Goal: Task Accomplishment & Management: Manage account settings

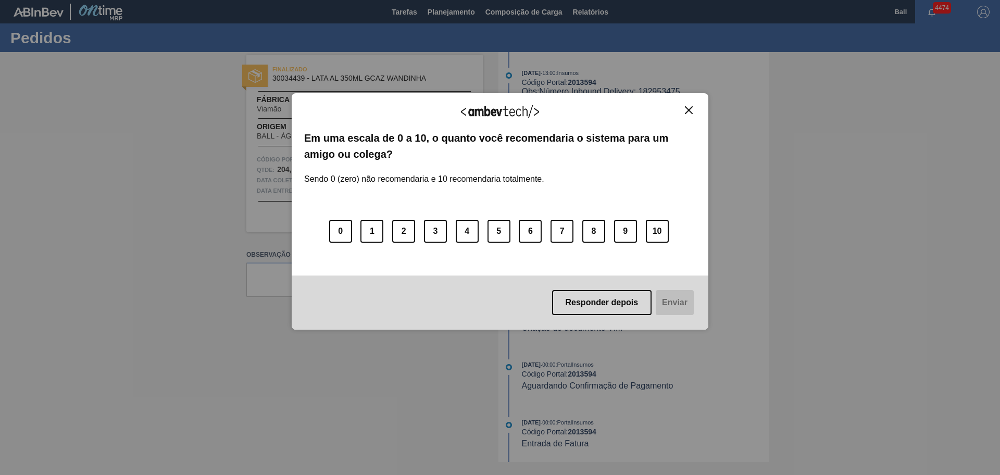
click at [690, 105] on div "Agradecemos seu feedback! Em uma escala de 0 a 10, o quanto você recomendaria o…" at bounding box center [500, 211] width 417 height 236
click at [690, 108] on img "Close" at bounding box center [689, 110] width 8 height 8
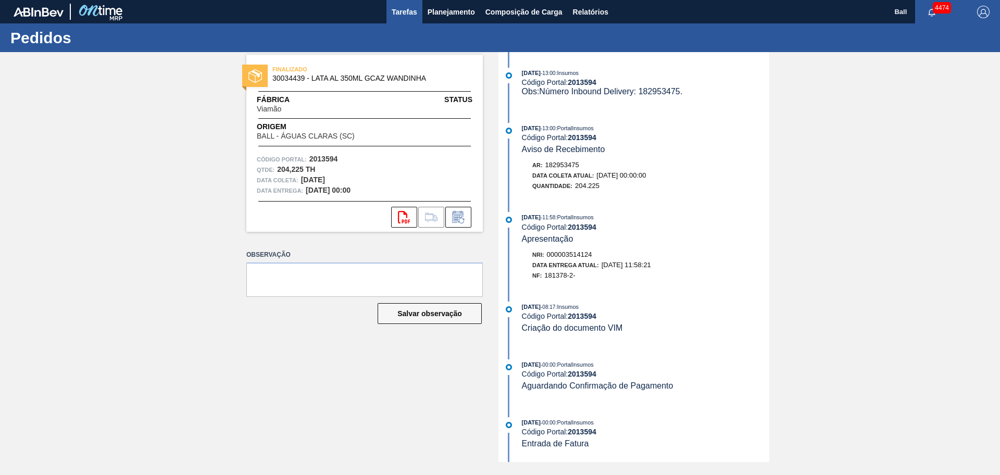
click at [403, 15] on span "Tarefas" at bounding box center [405, 12] width 26 height 12
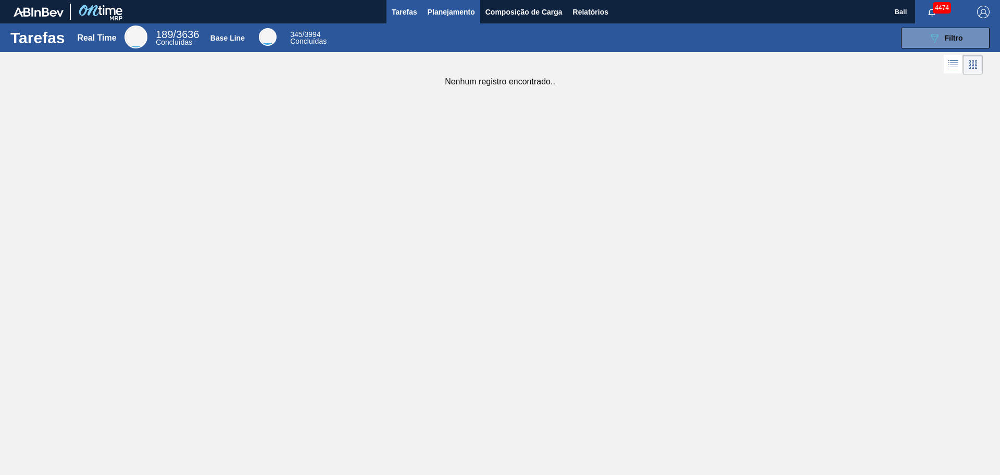
click at [448, 12] on span "Planejamento" at bounding box center [450, 12] width 47 height 12
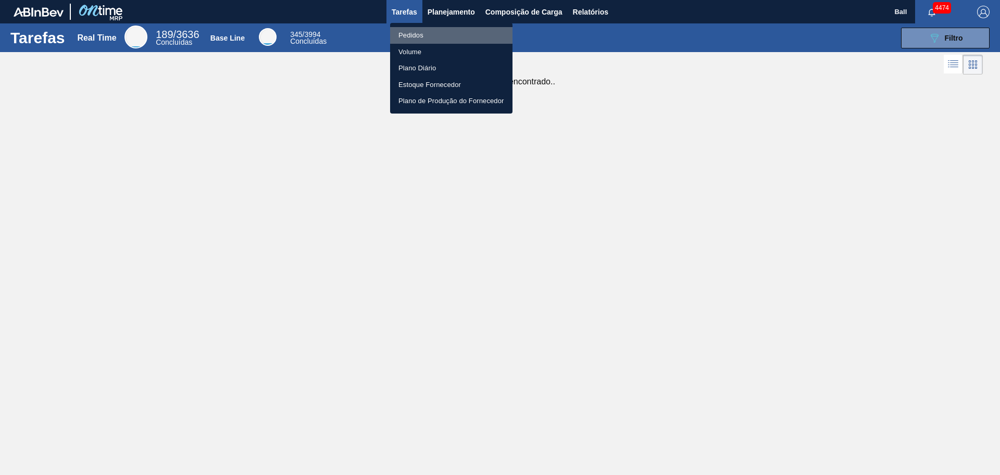
click at [414, 33] on li "Pedidos" at bounding box center [451, 35] width 122 height 17
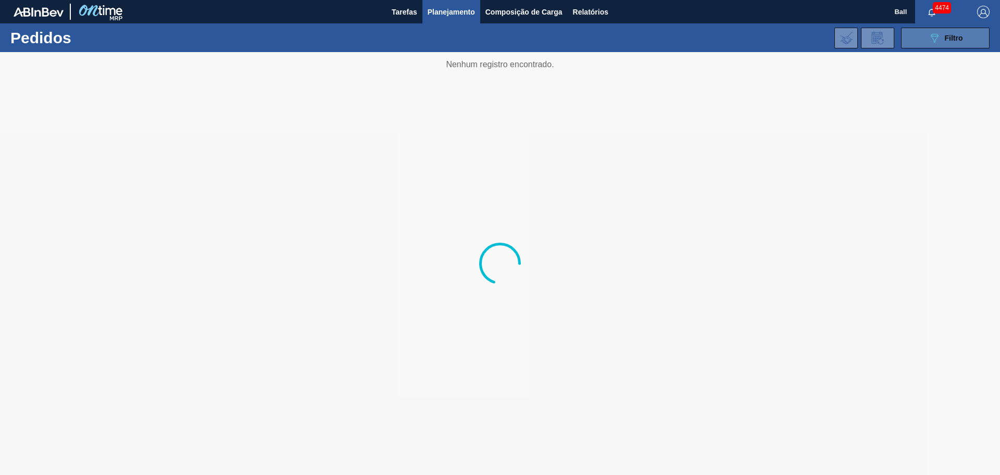
click at [954, 34] on span "Filtro" at bounding box center [953, 38] width 18 height 8
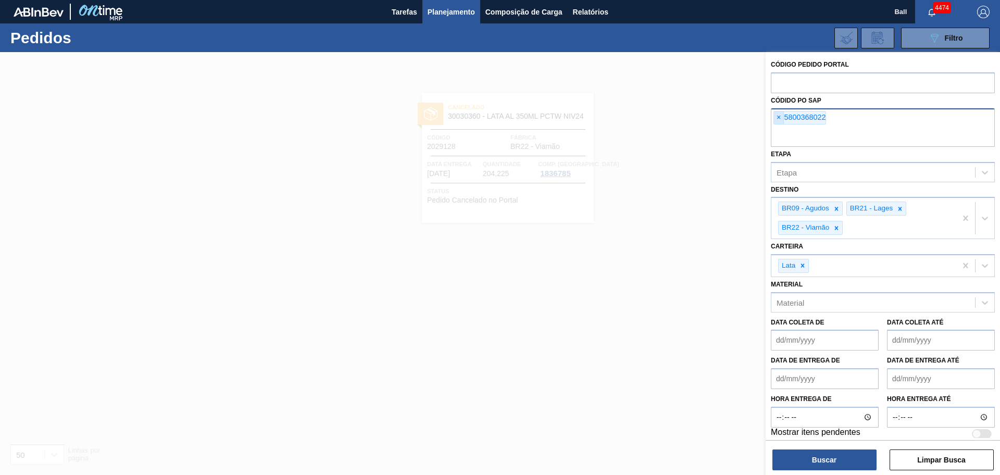
click at [778, 116] on span "×" at bounding box center [779, 117] width 10 height 12
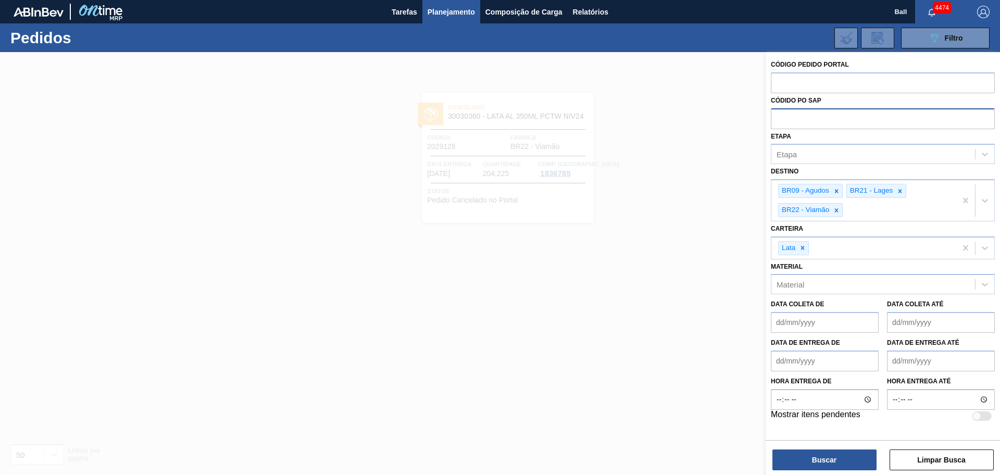
paste input "5800368281"
type input "5800368281"
click at [797, 456] on button "Buscar" at bounding box center [824, 459] width 104 height 21
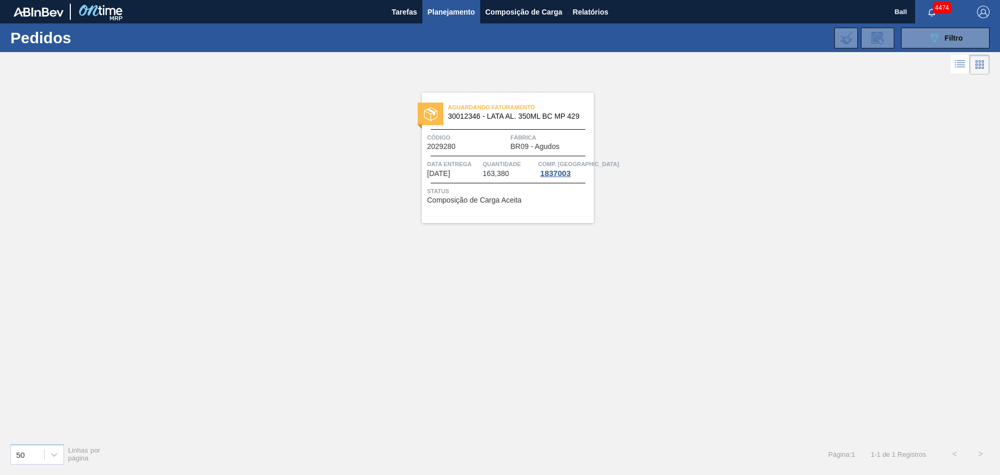
click at [491, 171] on span "163,380" at bounding box center [496, 174] width 27 height 8
click at [947, 30] on button "089F7B8B-B2A5-4AFE-B5C0-19BA573D28AC Filtro" at bounding box center [945, 38] width 89 height 21
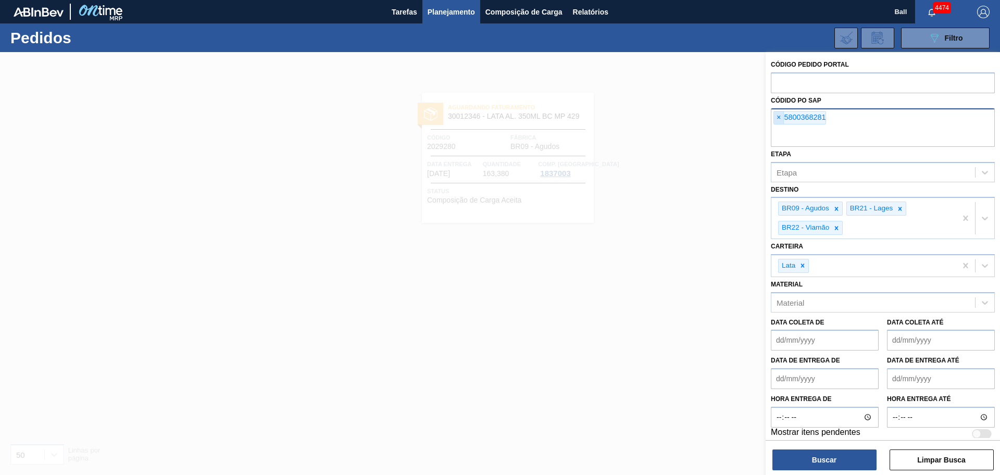
click at [777, 114] on span "×" at bounding box center [779, 117] width 10 height 12
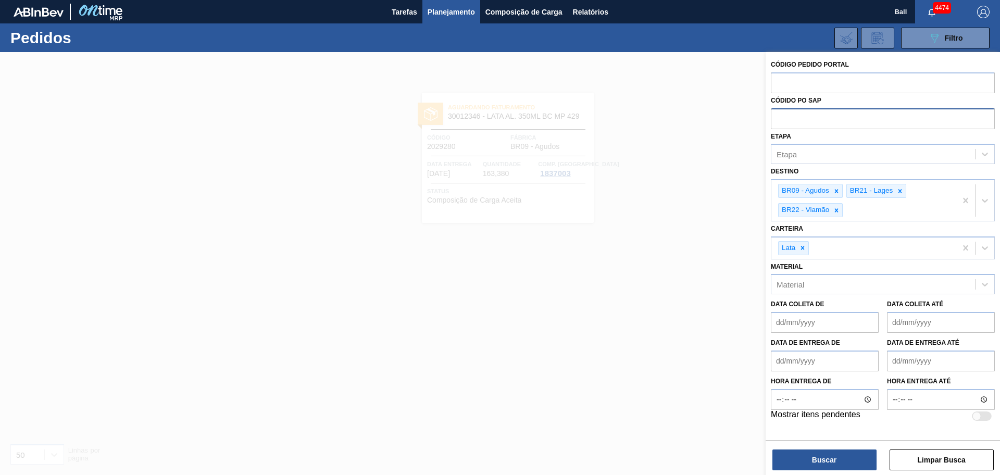
paste input "5800368300"
type input "5800368300"
click at [788, 456] on button "Buscar" at bounding box center [824, 459] width 104 height 21
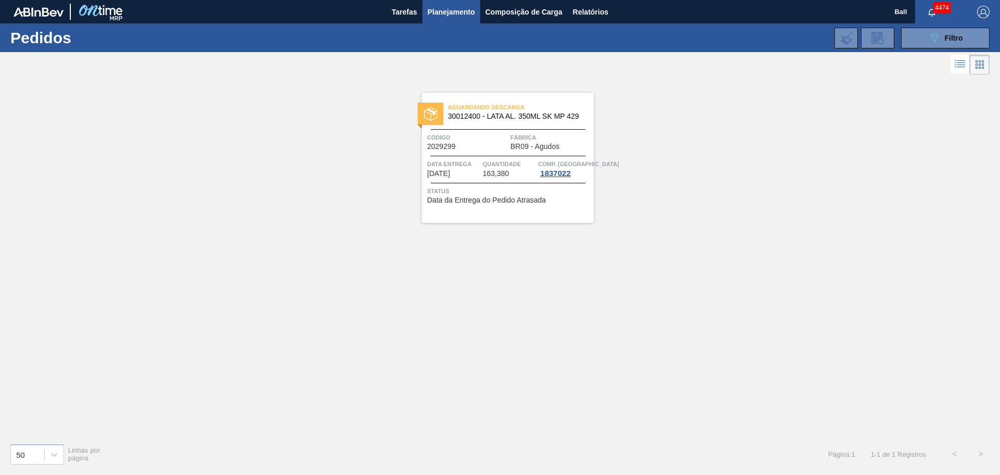
click at [961, 67] on icon at bounding box center [959, 64] width 12 height 12
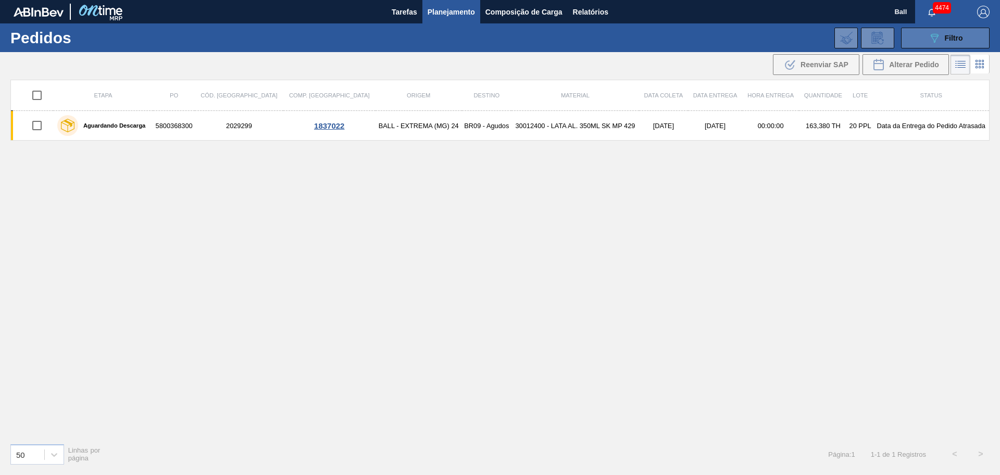
click at [929, 44] on icon "089F7B8B-B2A5-4AFE-B5C0-19BA573D28AC" at bounding box center [934, 38] width 12 height 12
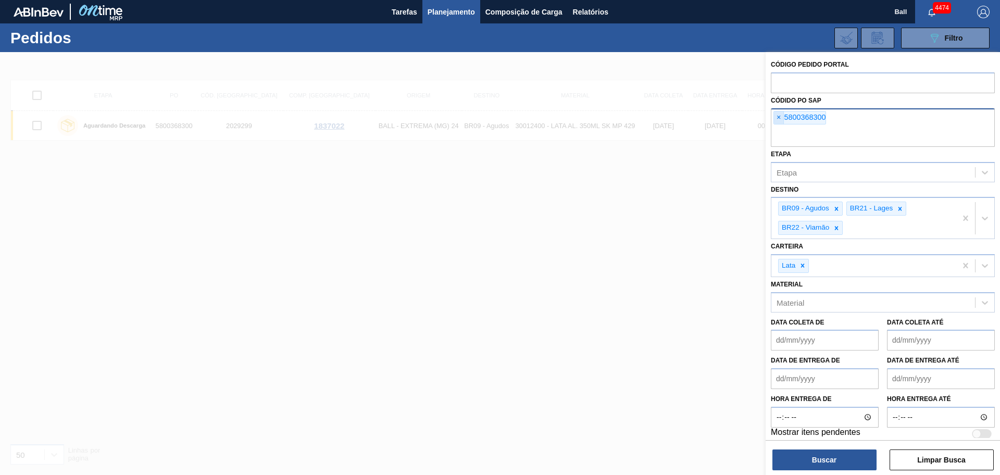
click at [775, 119] on span "×" at bounding box center [779, 117] width 10 height 12
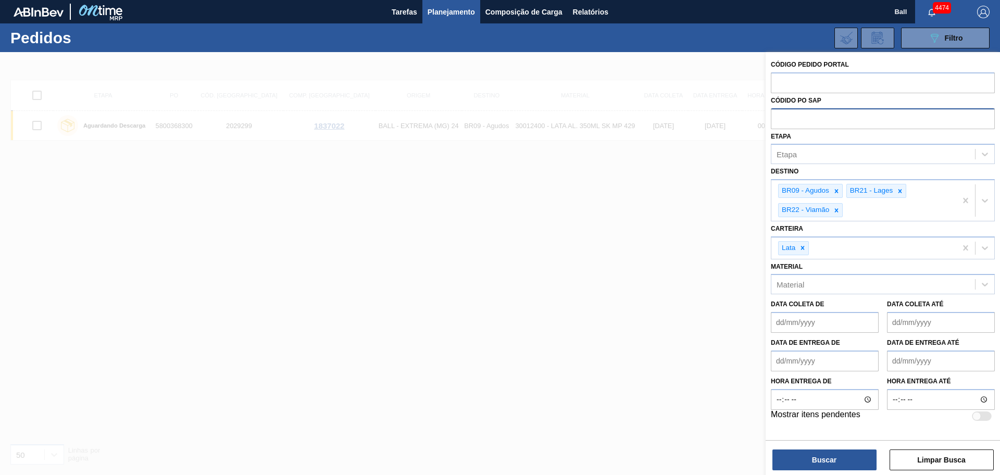
paste input "5800368300"
type input "5800368300"
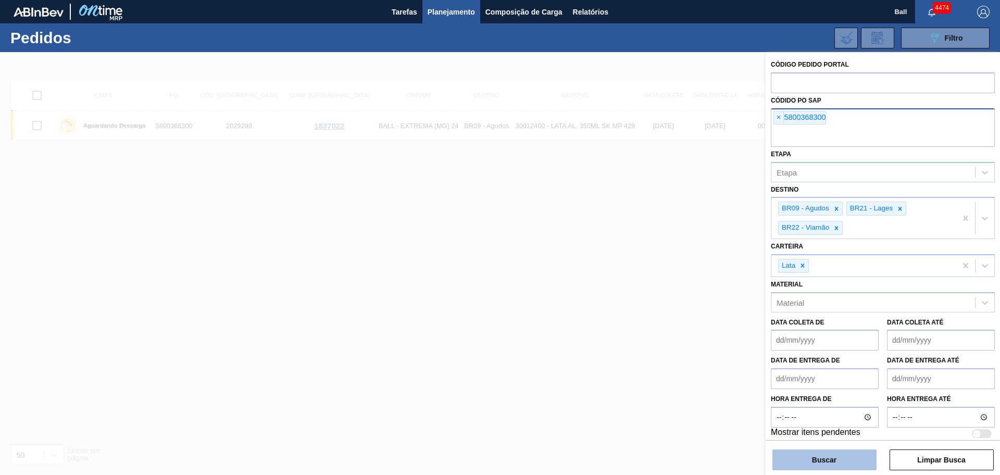
click at [784, 457] on button "Buscar" at bounding box center [824, 459] width 104 height 21
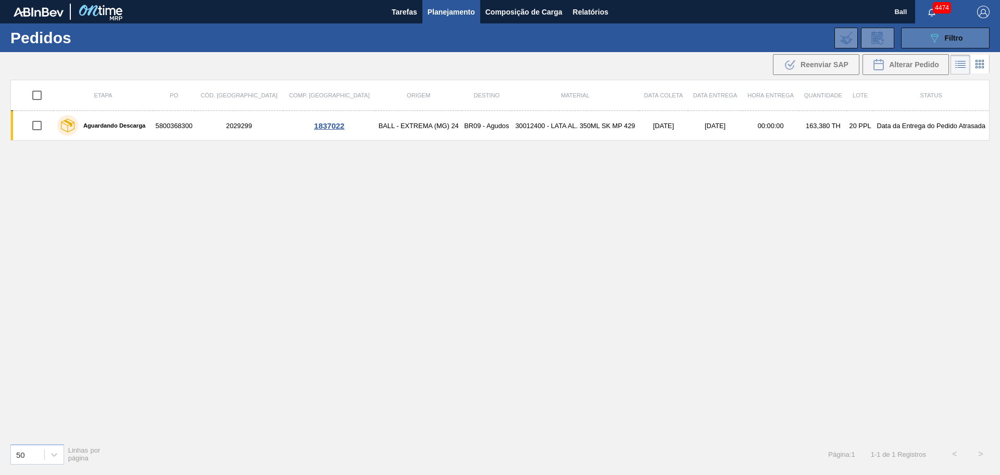
click at [928, 42] on icon "089F7B8B-B2A5-4AFE-B5C0-19BA573D28AC" at bounding box center [934, 38] width 12 height 12
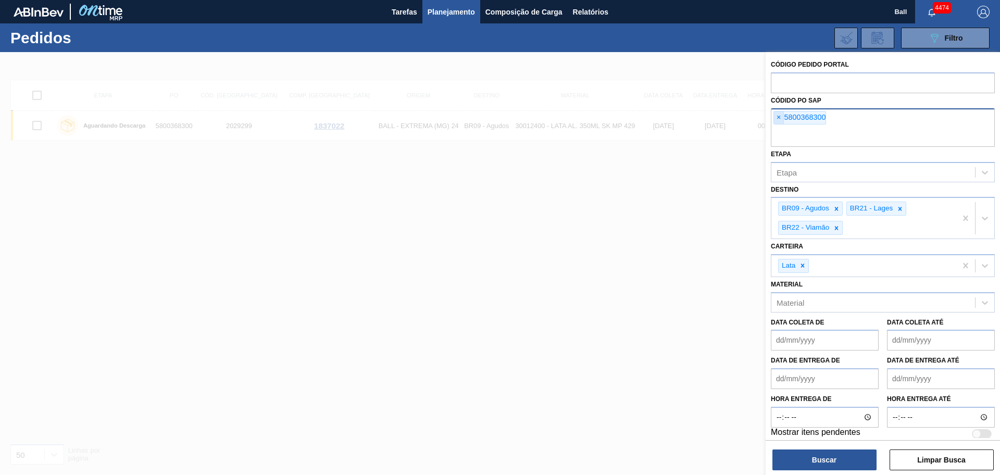
click at [778, 118] on span "×" at bounding box center [779, 117] width 10 height 12
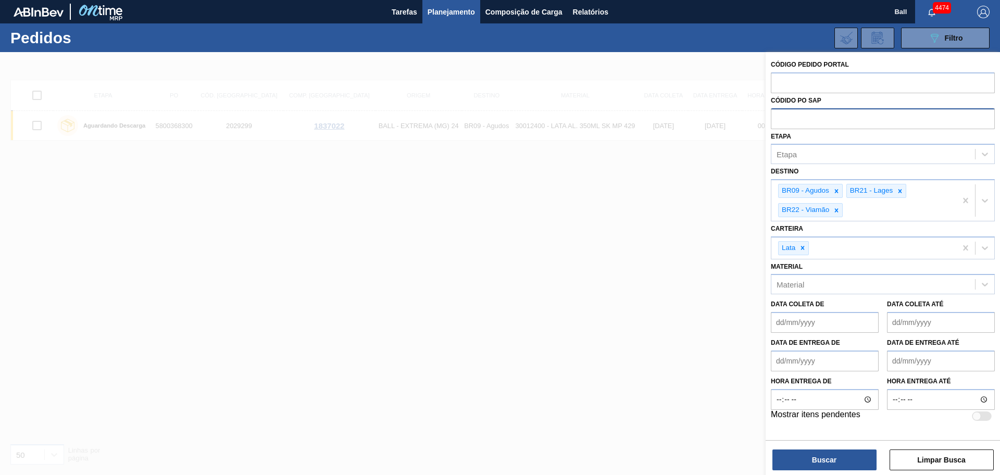
paste input "5800368297"
type input "5800368297"
click at [802, 461] on button "Buscar" at bounding box center [824, 459] width 104 height 21
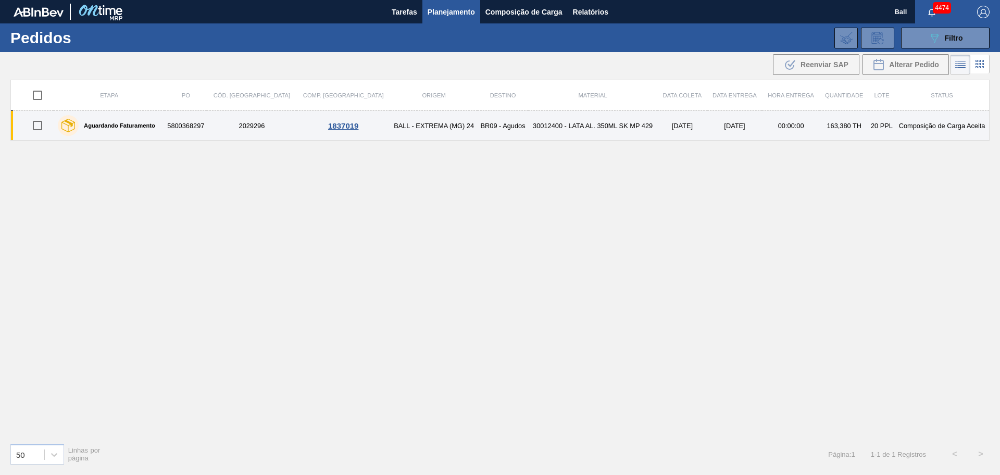
click at [39, 122] on input "checkbox" at bounding box center [38, 126] width 22 height 22
checkbox input "true"
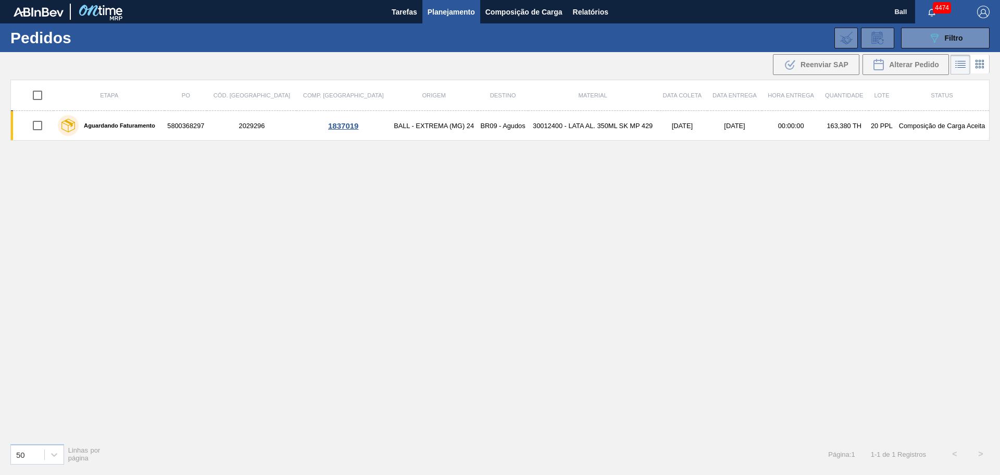
checkbox input "true"
click at [908, 64] on span "Alterar Pedido" at bounding box center [914, 64] width 50 height 8
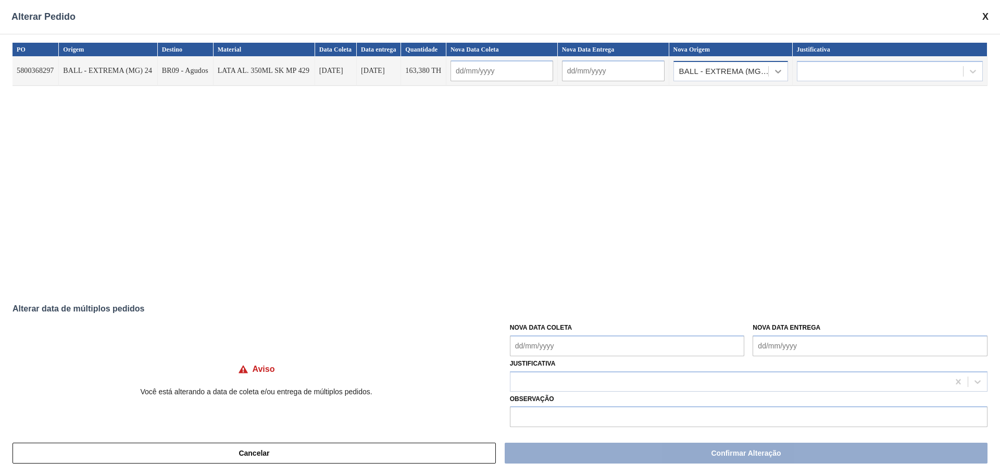
click at [778, 68] on icon at bounding box center [778, 71] width 10 height 10
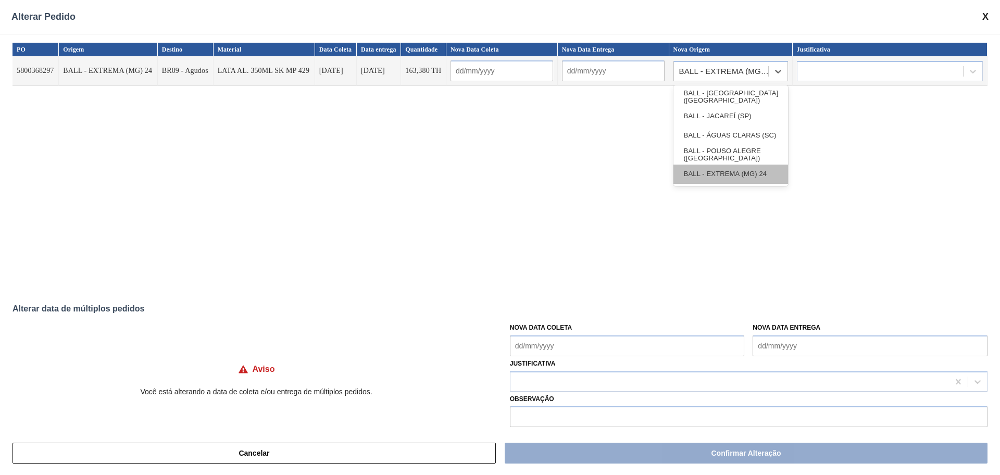
click at [738, 170] on div "BALL - EXTREMA (MG) 24" at bounding box center [730, 174] width 115 height 19
type input "[DATE]"
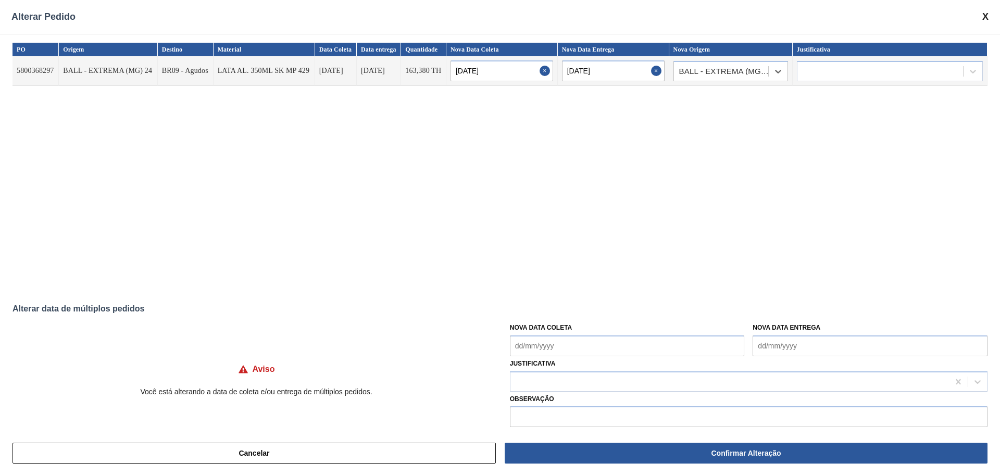
click at [799, 170] on div "PO Origem Destino Material Data Coleta Data entrega Quantidade Nova Data Coleta…" at bounding box center [499, 165] width 975 height 245
click at [776, 71] on icon at bounding box center [778, 71] width 10 height 10
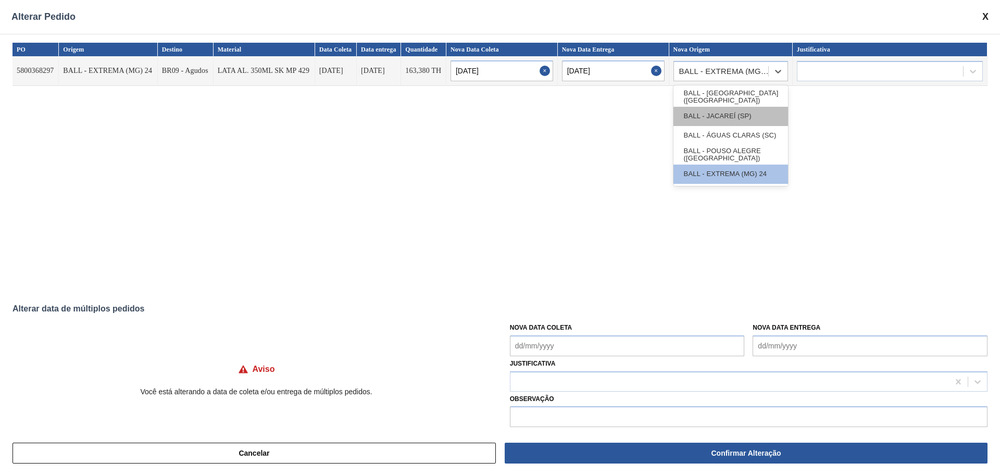
click at [738, 109] on div "BALL - JACAREÍ (SP)" at bounding box center [730, 116] width 115 height 19
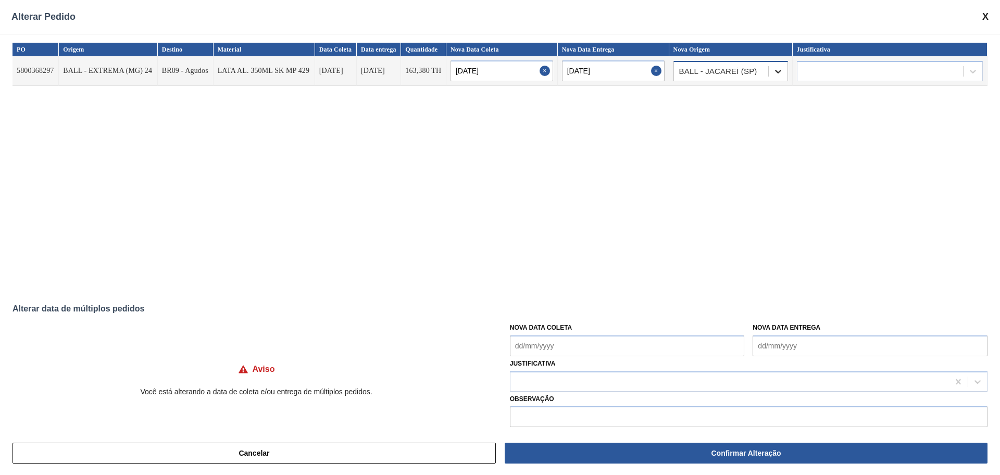
click at [767, 74] on div "BALL - JACAREÍ (SP)" at bounding box center [730, 71] width 115 height 20
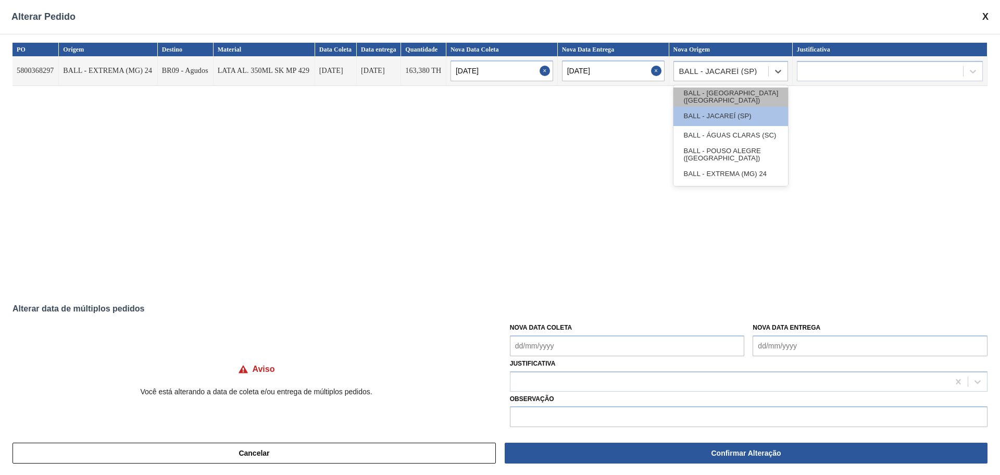
click at [741, 96] on div "BALL - TRÊS RIOS (RJ)" at bounding box center [730, 96] width 115 height 19
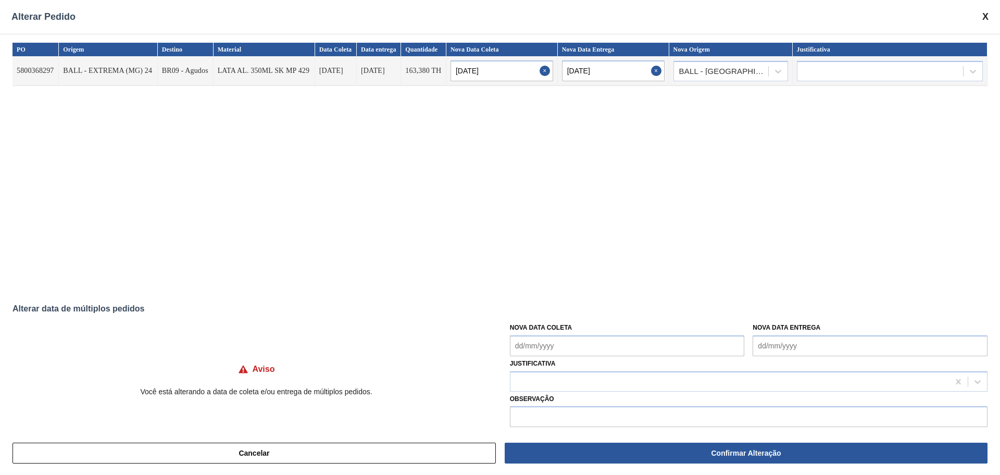
click at [720, 225] on div "PO Origem Destino Material Data Coleta Data entrega Quantidade Nova Data Coleta…" at bounding box center [499, 165] width 975 height 245
click at [845, 69] on div at bounding box center [880, 71] width 166 height 15
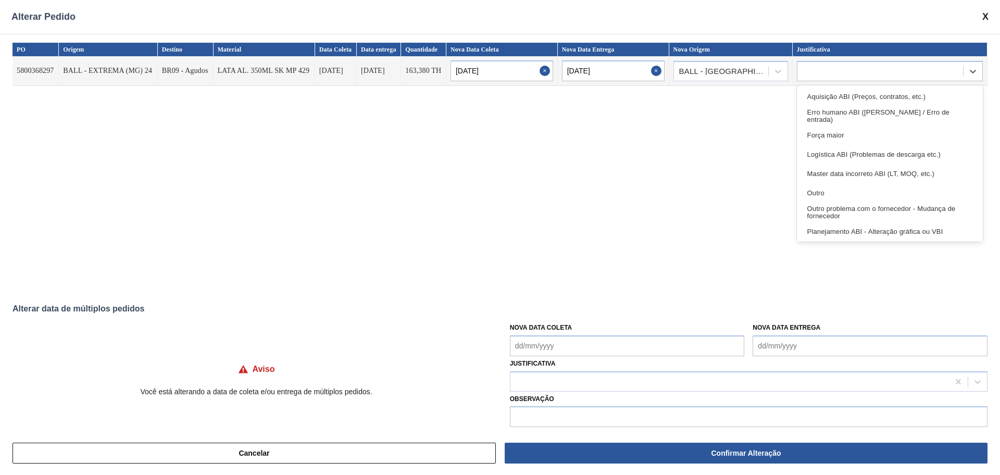
click at [729, 128] on div "PO Origem Destino Material Data Coleta Data entrega Quantidade Nova Data Coleta…" at bounding box center [499, 165] width 975 height 245
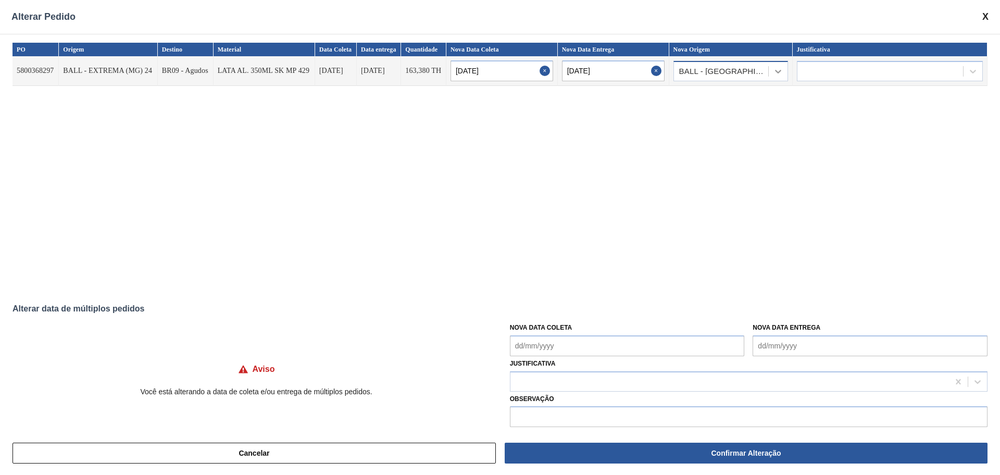
click at [781, 70] on icon at bounding box center [778, 71] width 10 height 10
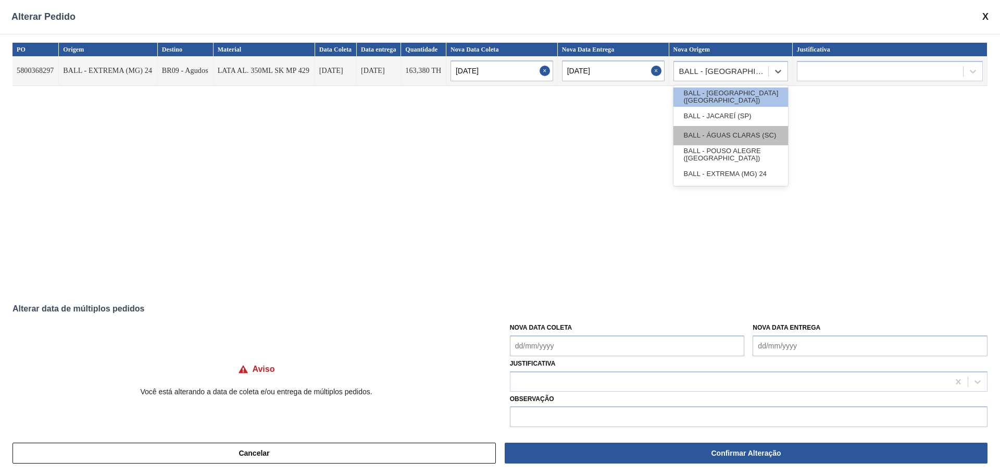
click at [724, 131] on div "BALL - ÁGUAS CLARAS (SC)" at bounding box center [730, 135] width 115 height 19
type input "18/09/2025"
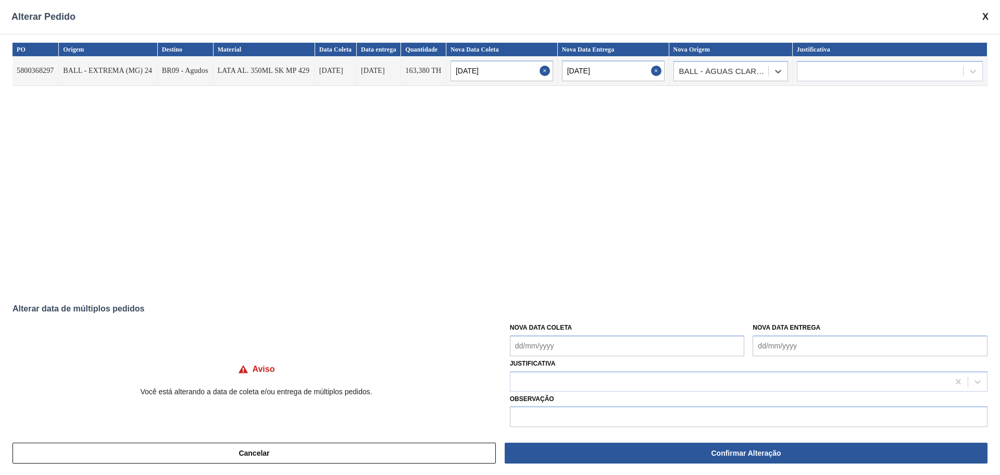
click at [829, 141] on div "PO Origem Destino Material Data Coleta Data entrega Quantidade Nova Data Coleta…" at bounding box center [499, 165] width 975 height 245
click at [674, 143] on div "PO Origem Destino Material Data Coleta Data entrega Quantidade Nova Data Coleta…" at bounding box center [499, 165] width 975 height 245
click at [871, 75] on div at bounding box center [880, 71] width 166 height 15
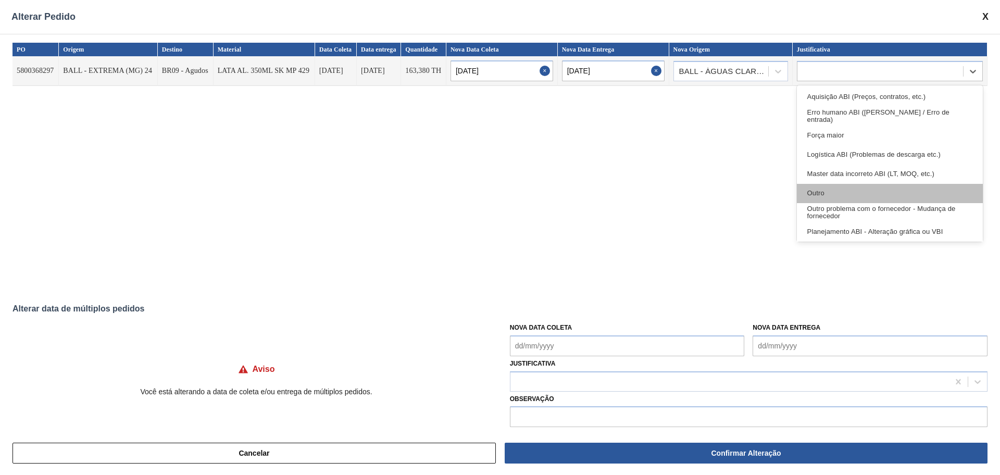
click at [853, 184] on div "Outro" at bounding box center [890, 193] width 186 height 19
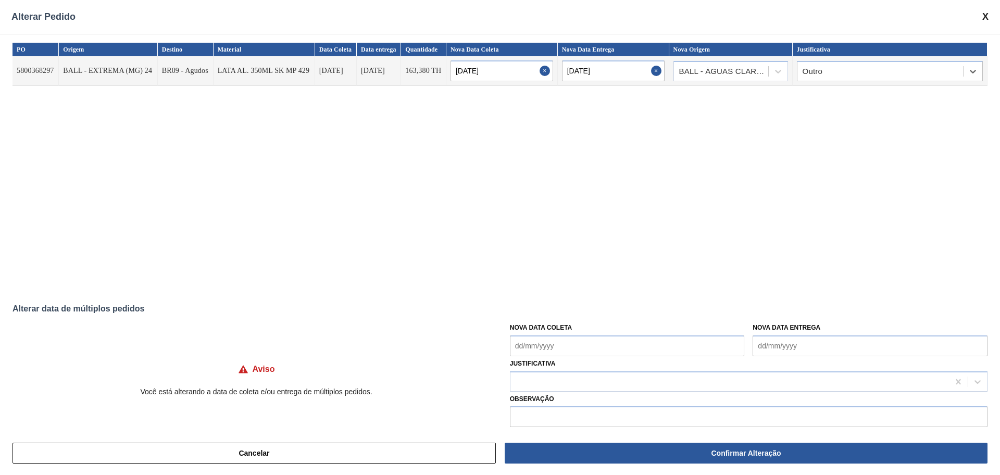
click at [779, 184] on div "PO Origem Destino Material Data Coleta Data entrega Quantidade Nova Data Coleta…" at bounding box center [499, 165] width 975 height 245
click at [772, 226] on div "PO Origem Destino Material Data Coleta Data entrega Quantidade Nova Data Coleta…" at bounding box center [499, 165] width 975 height 245
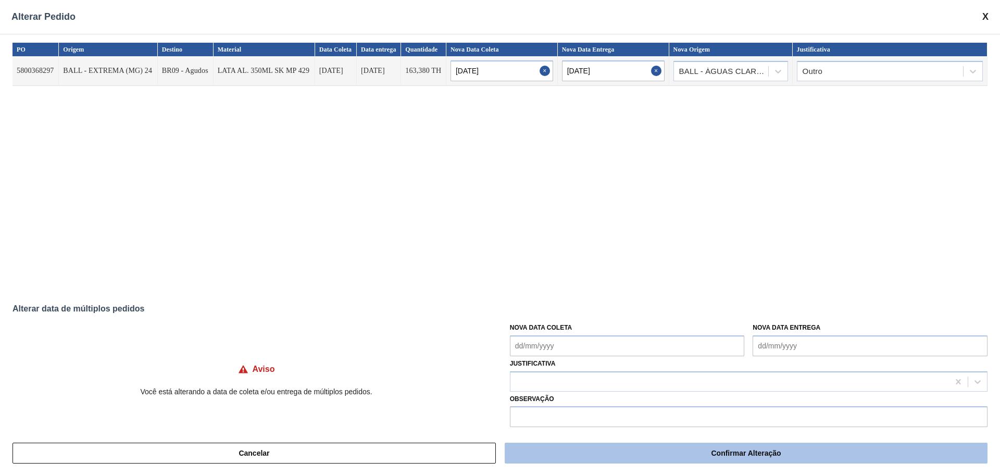
click at [724, 453] on button "Confirmar Alteração" at bounding box center [746, 453] width 483 height 21
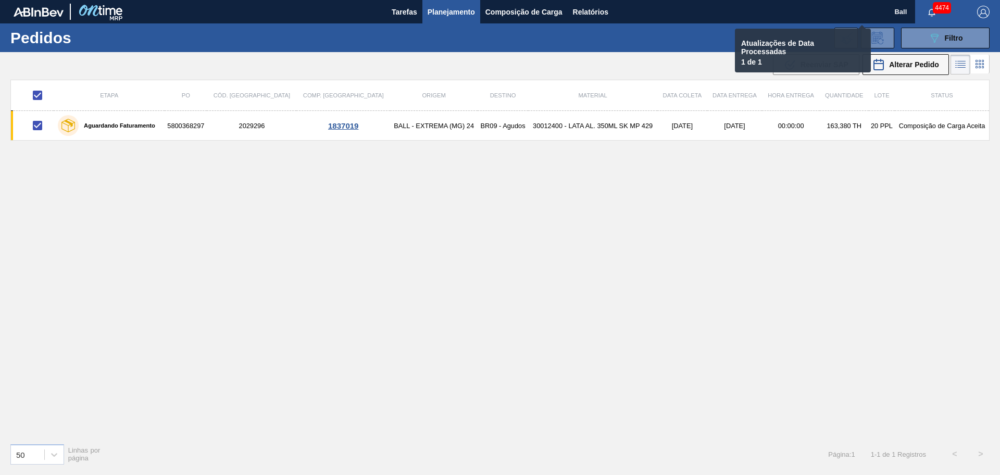
checkbox input "false"
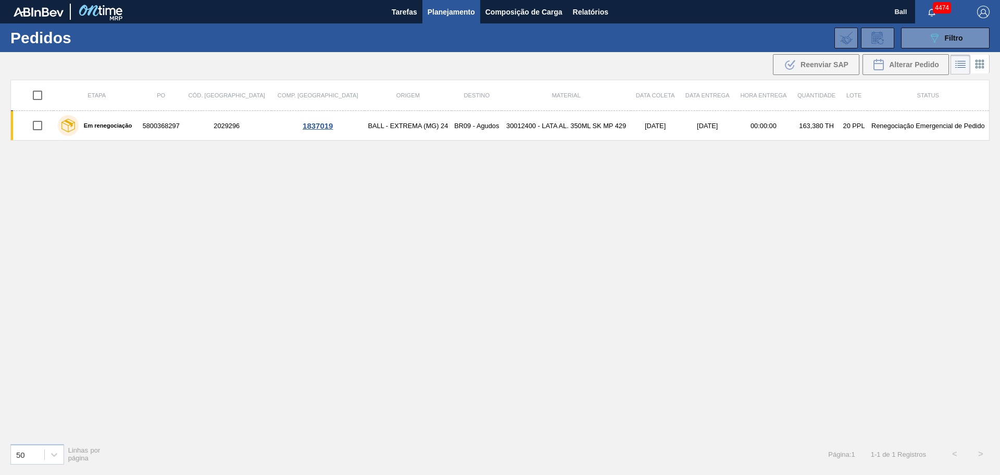
click at [502, 282] on div "Etapa PO Cód. Pedido Comp. Carga Origem Destino Material Data coleta Data entre…" at bounding box center [499, 257] width 979 height 355
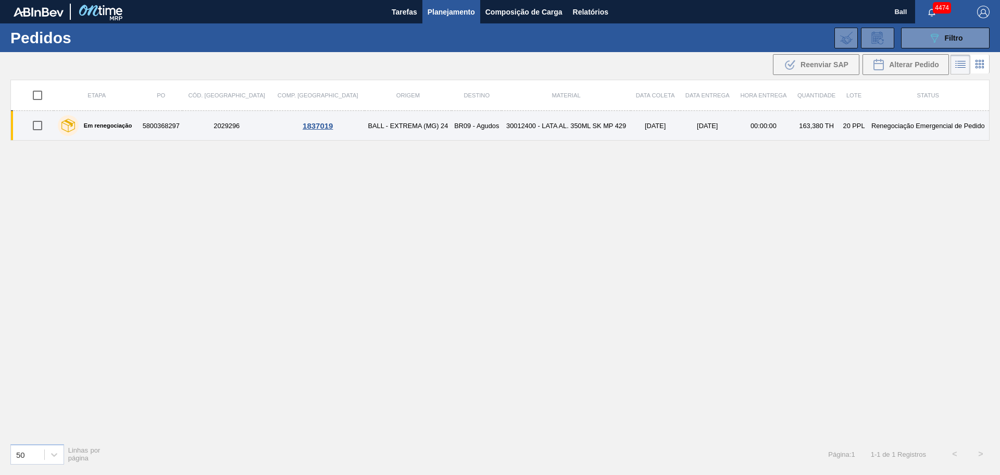
click at [138, 128] on div "Em renegociação" at bounding box center [96, 125] width 83 height 26
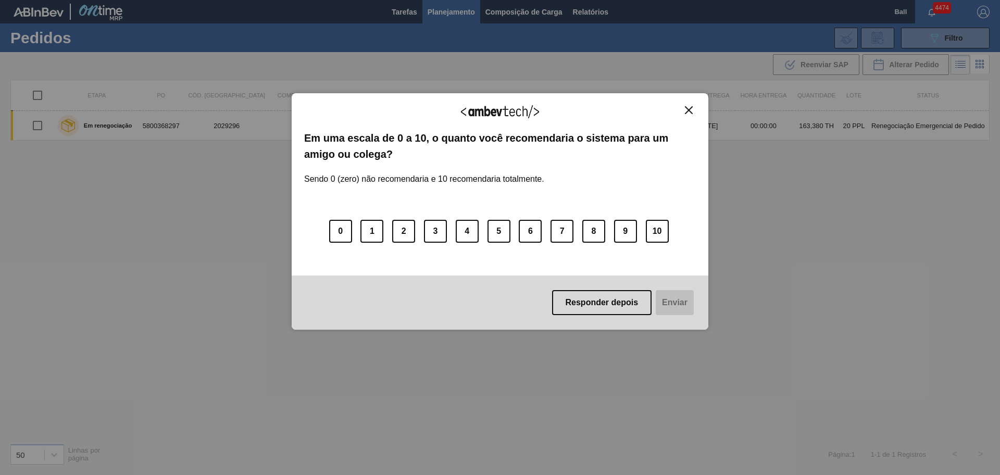
click at [689, 107] on img "Close" at bounding box center [689, 110] width 8 height 8
click at [686, 107] on img "Close" at bounding box center [689, 110] width 8 height 8
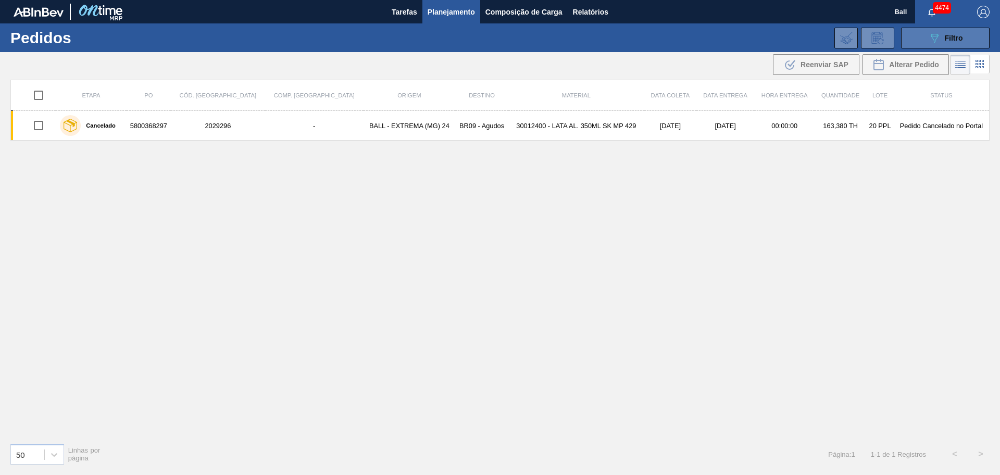
click at [947, 35] on span "Filtro" at bounding box center [953, 38] width 18 height 8
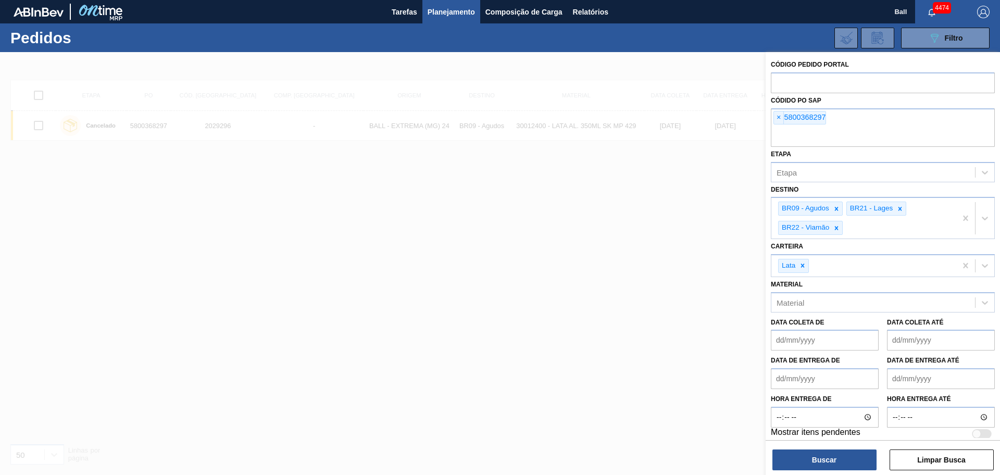
click at [613, 248] on div at bounding box center [500, 289] width 1000 height 475
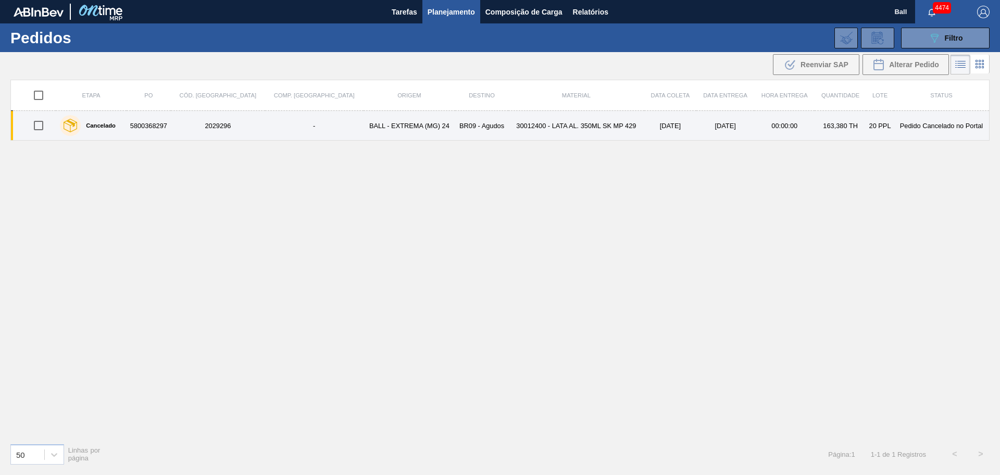
click at [171, 129] on td "5800368297" at bounding box center [149, 126] width 44 height 30
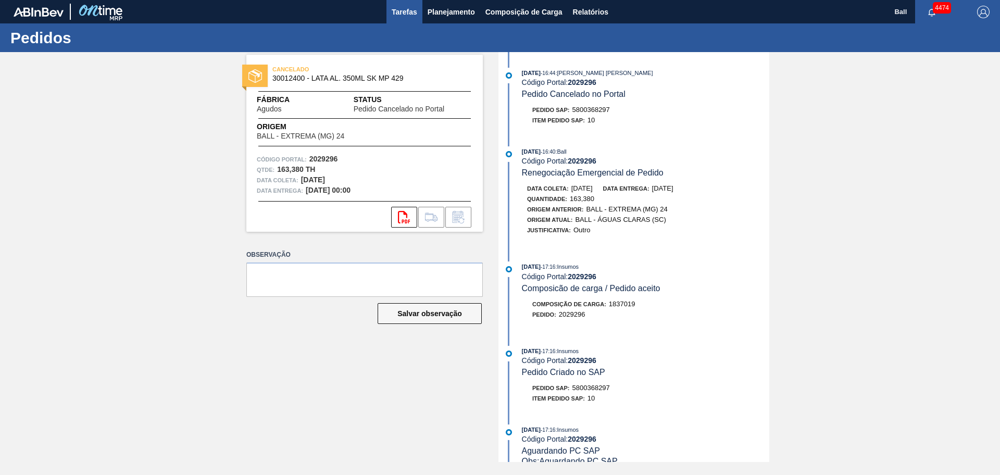
click at [418, 10] on button "Tarefas" at bounding box center [404, 11] width 36 height 23
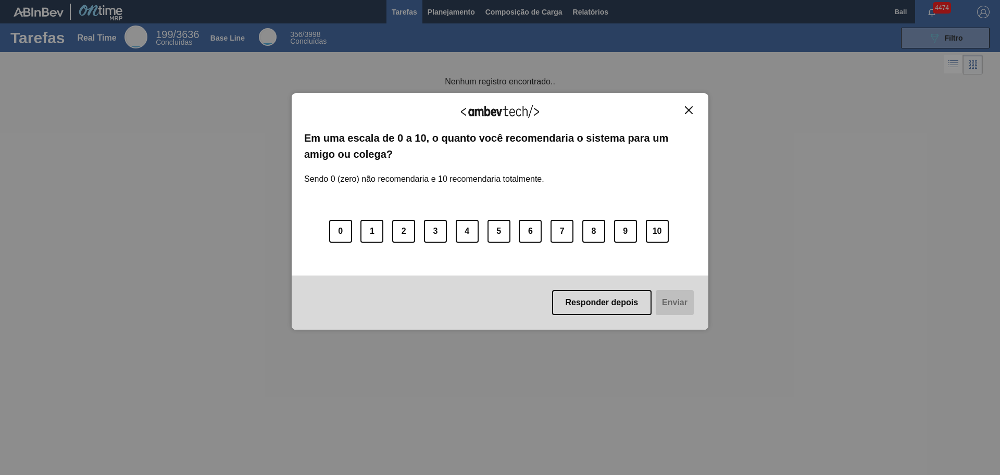
click at [692, 110] on button "Close" at bounding box center [689, 110] width 14 height 9
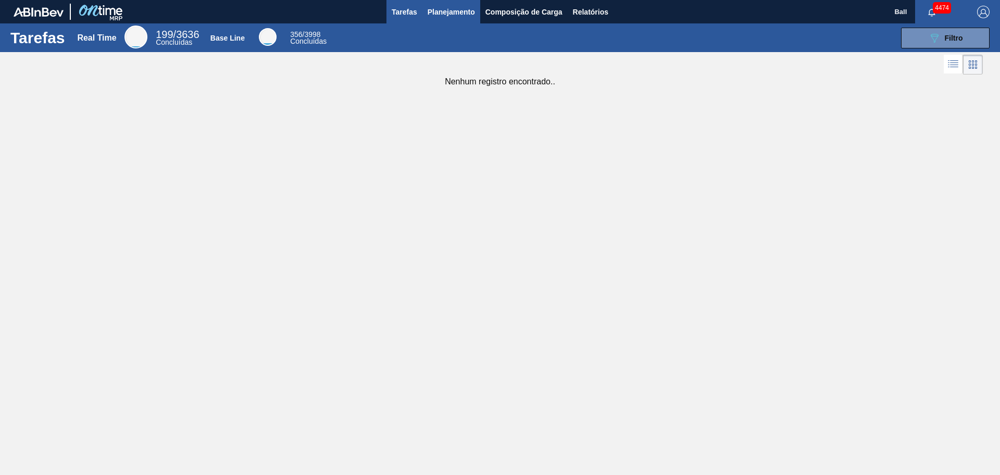
click at [444, 13] on span "Planejamento" at bounding box center [450, 12] width 47 height 12
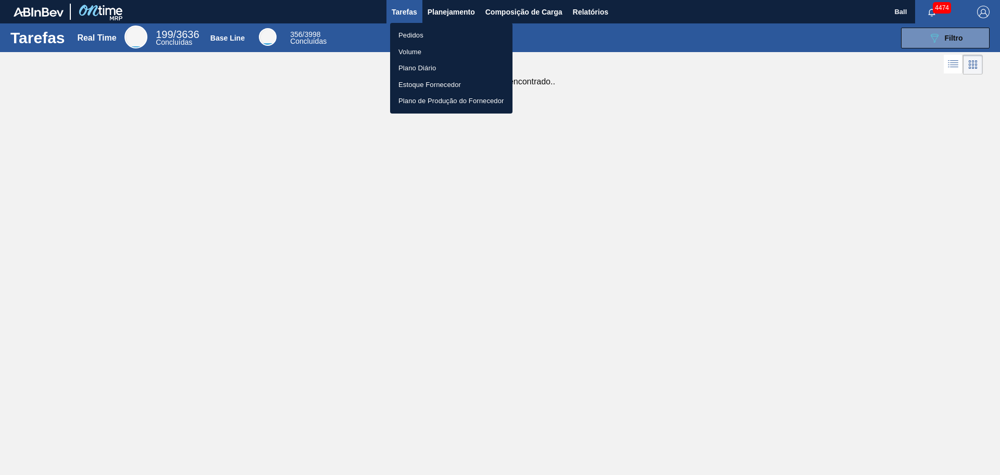
click at [629, 53] on div at bounding box center [500, 237] width 1000 height 475
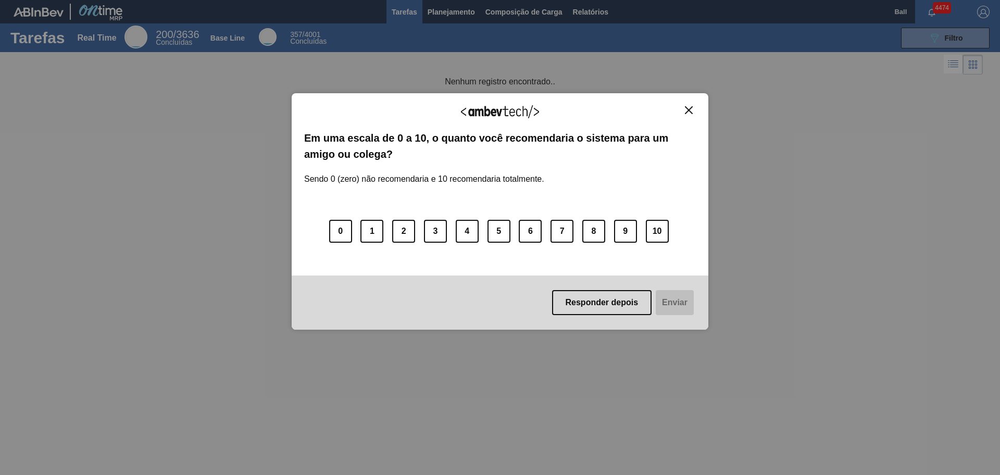
click at [689, 109] on img "Close" at bounding box center [689, 110] width 8 height 8
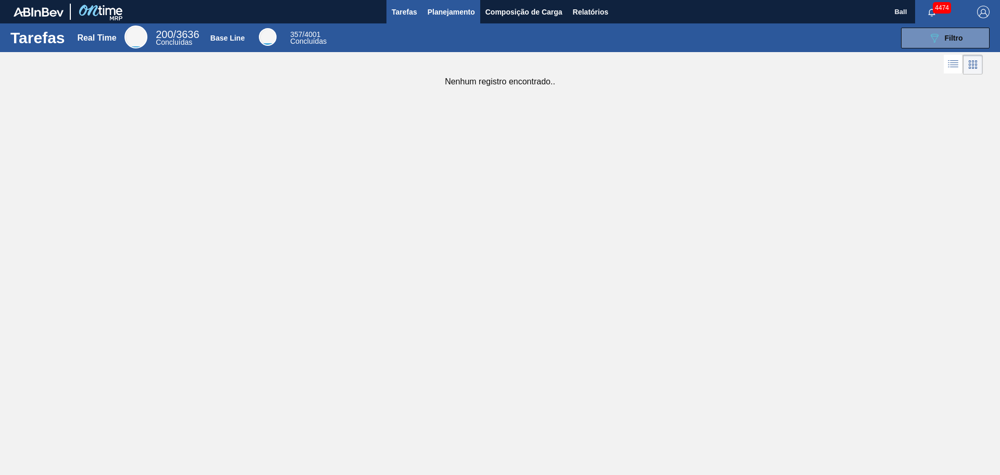
click at [446, 14] on span "Planejamento" at bounding box center [450, 12] width 47 height 12
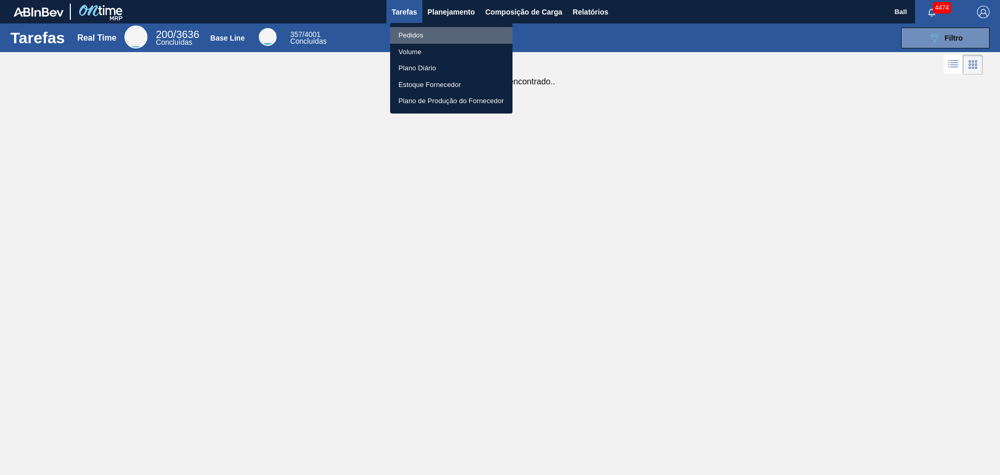
click at [468, 37] on li "Pedidos" at bounding box center [451, 35] width 122 height 17
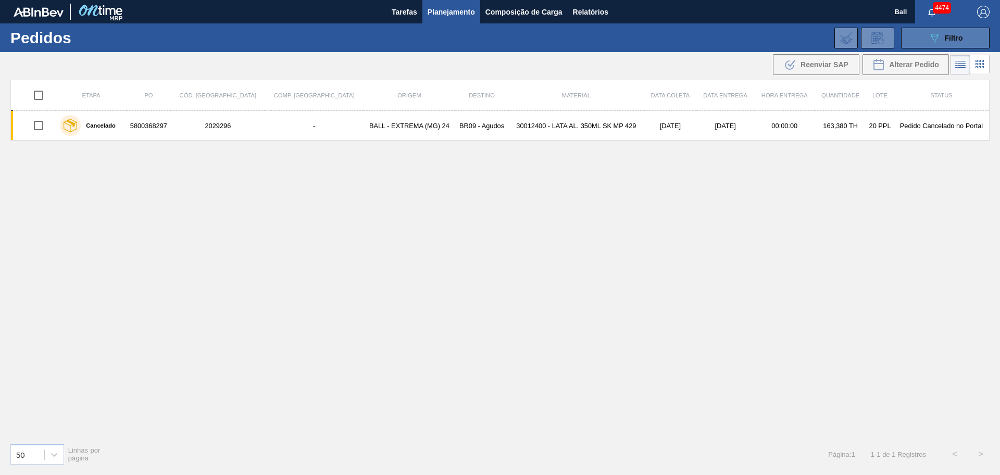
click at [930, 37] on icon "089F7B8B-B2A5-4AFE-B5C0-19BA573D28AC" at bounding box center [934, 38] width 12 height 12
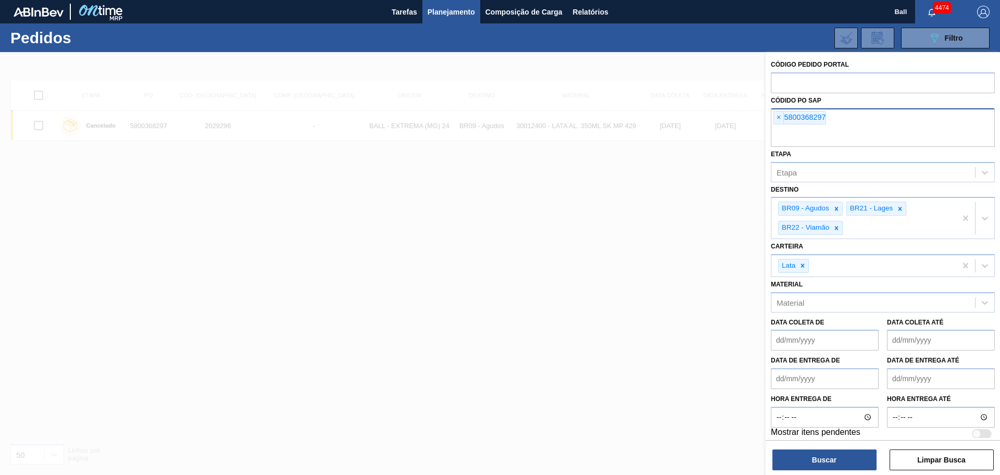
click at [824, 130] on input "text" at bounding box center [883, 137] width 224 height 20
paste input "5800369930"
type input "5800369930"
click at [808, 456] on button "Buscar" at bounding box center [824, 459] width 104 height 21
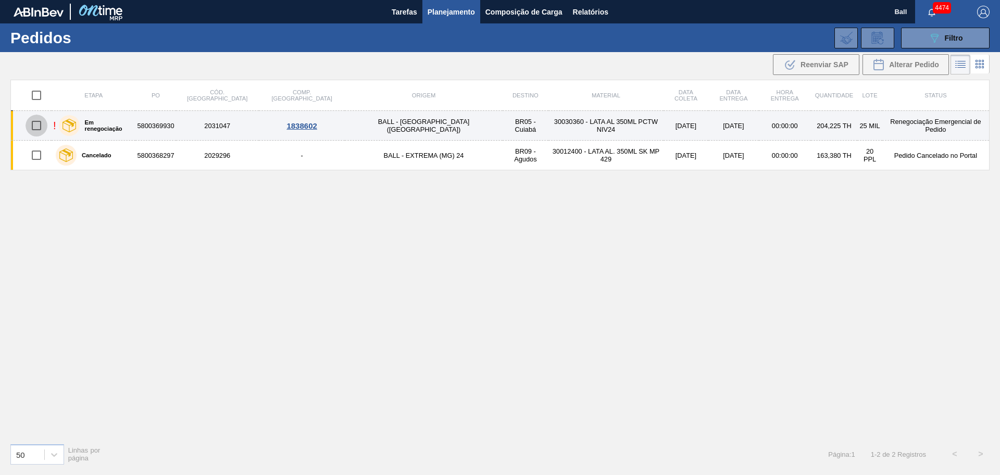
click at [38, 122] on input "checkbox" at bounding box center [37, 126] width 22 height 22
checkbox input "true"
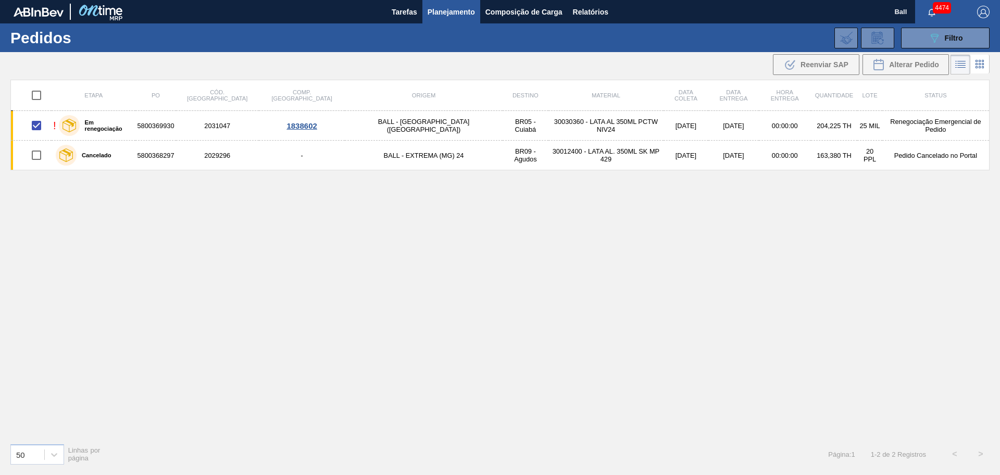
click at [38, 95] on input "checkbox" at bounding box center [37, 95] width 22 height 22
checkbox input "true"
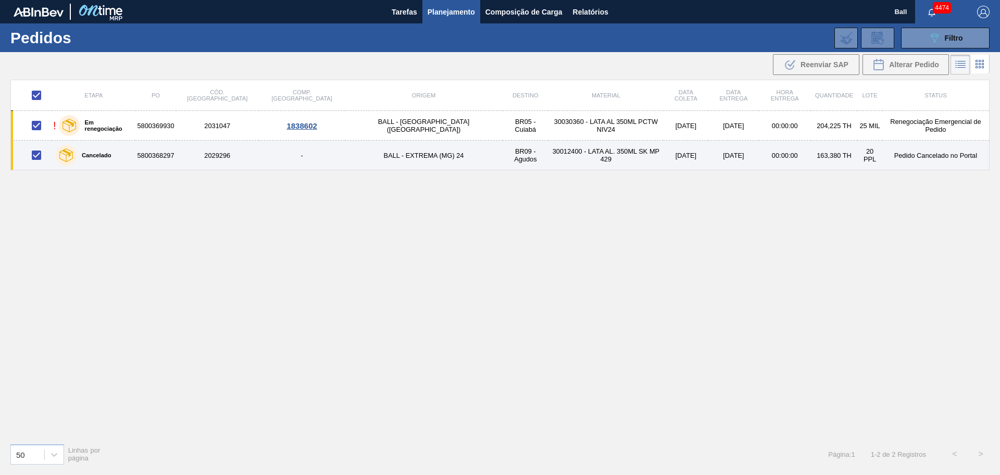
click at [38, 153] on input "checkbox" at bounding box center [37, 155] width 22 height 22
checkbox input "false"
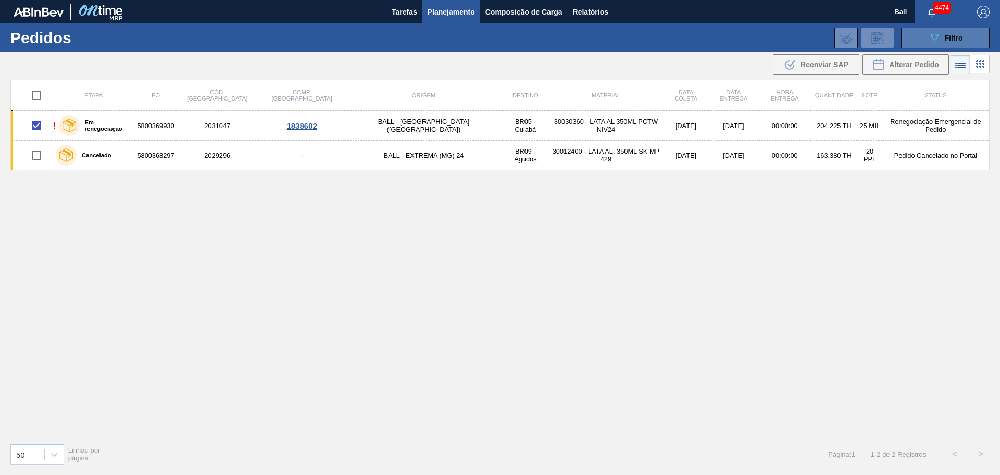
click at [930, 40] on icon "089F7B8B-B2A5-4AFE-B5C0-19BA573D28AC" at bounding box center [934, 38] width 12 height 12
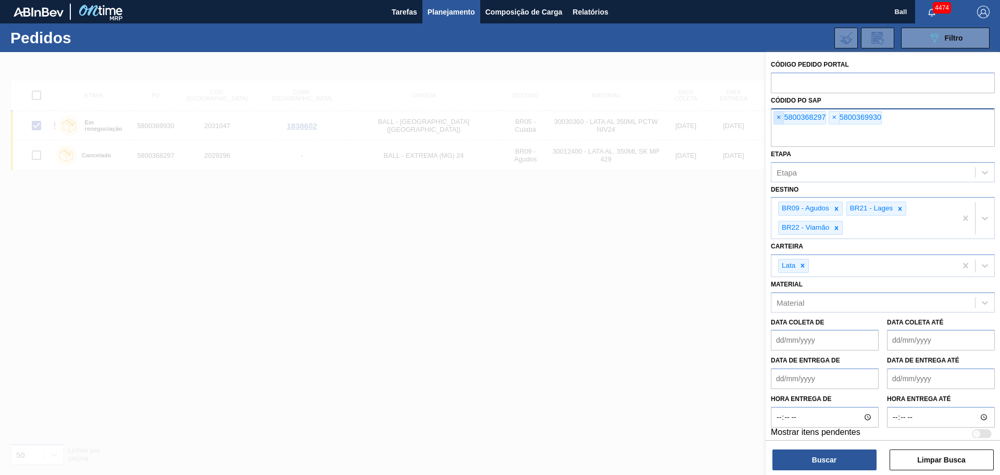
click at [778, 116] on span "×" at bounding box center [779, 117] width 10 height 12
click at [820, 461] on button "Buscar" at bounding box center [824, 459] width 104 height 21
checkbox input "false"
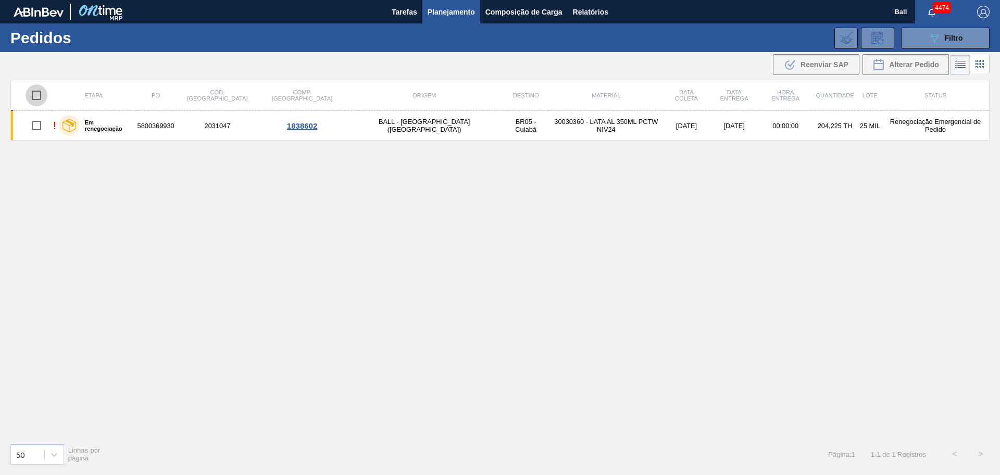
click at [43, 90] on input "checkbox" at bounding box center [37, 95] width 22 height 22
checkbox input "true"
click at [560, 250] on div "Etapa PO Cód. Pedido Comp. Carga Origem Destino Material Data coleta Data entre…" at bounding box center [499, 257] width 979 height 355
click at [37, 89] on input "checkbox" at bounding box center [37, 95] width 22 height 22
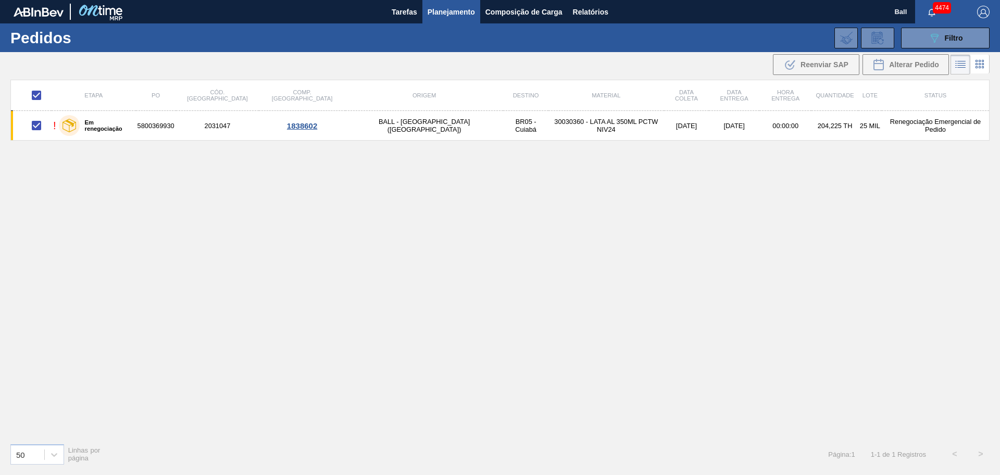
checkbox input "false"
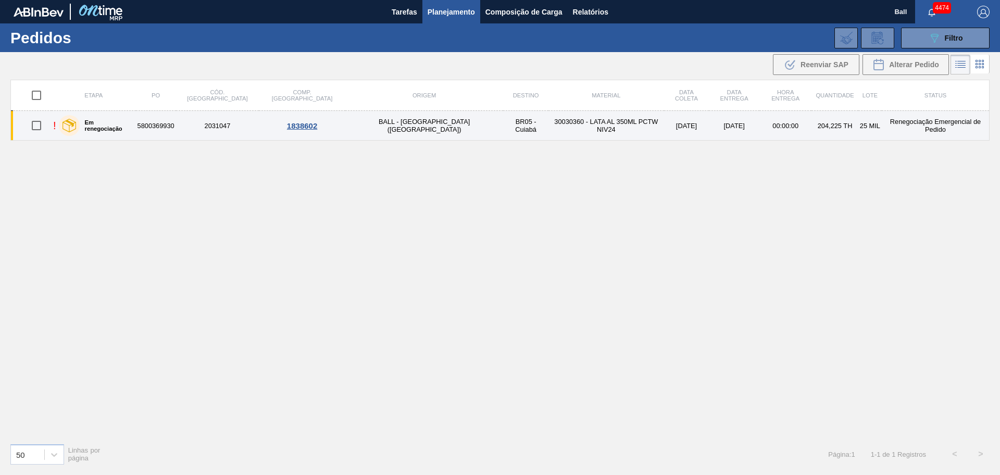
click at [64, 130] on div "Em renegociação" at bounding box center [95, 125] width 78 height 26
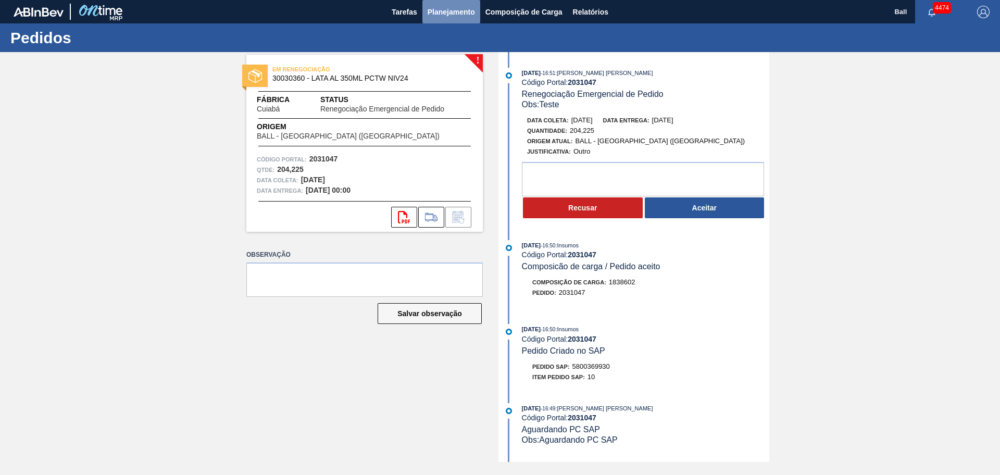
click at [429, 9] on span "Planejamento" at bounding box center [450, 12] width 47 height 12
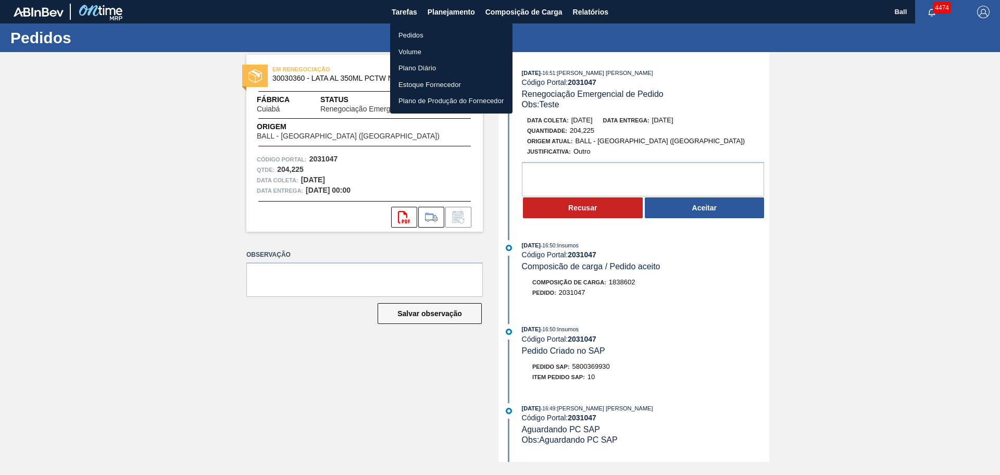
click at [423, 36] on li "Pedidos" at bounding box center [451, 35] width 122 height 17
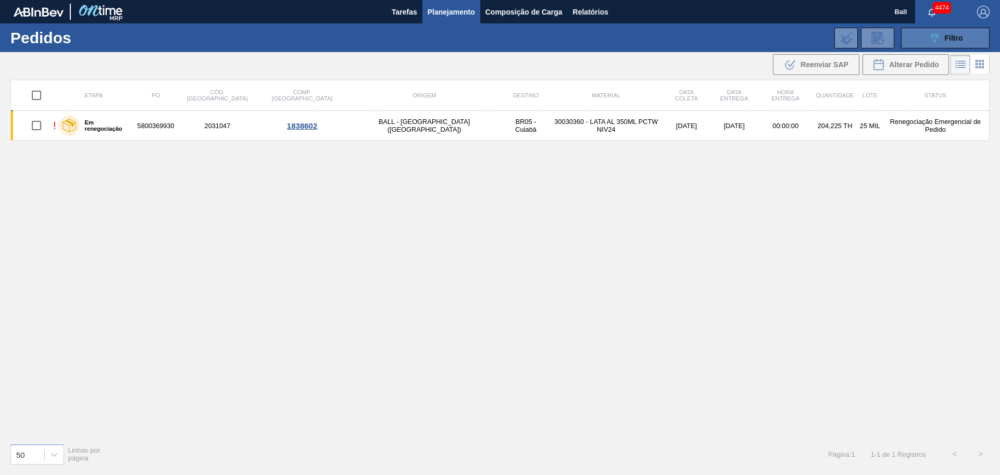
click at [941, 38] on div "089F7B8B-B2A5-4AFE-B5C0-19BA573D28AC Filtro" at bounding box center [945, 38] width 35 height 12
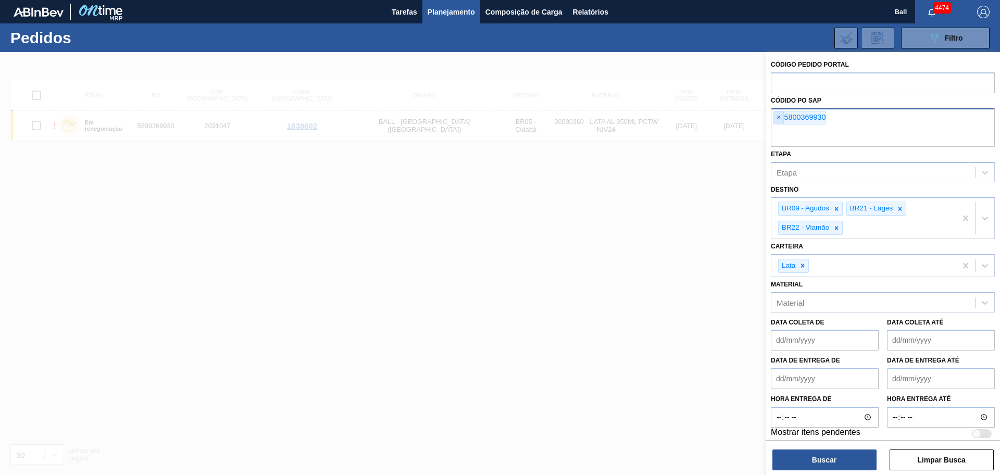
click at [778, 120] on span "×" at bounding box center [779, 117] width 10 height 12
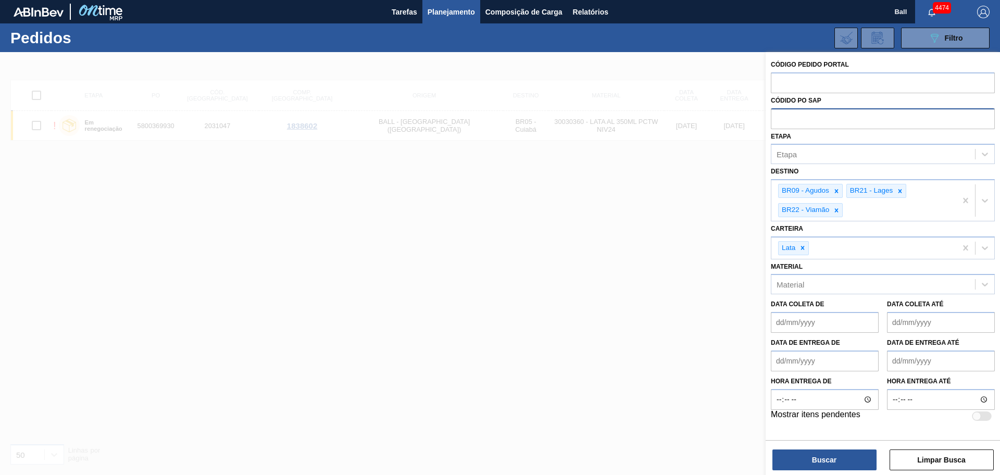
paste input "5800368321"
type input "5800368321"
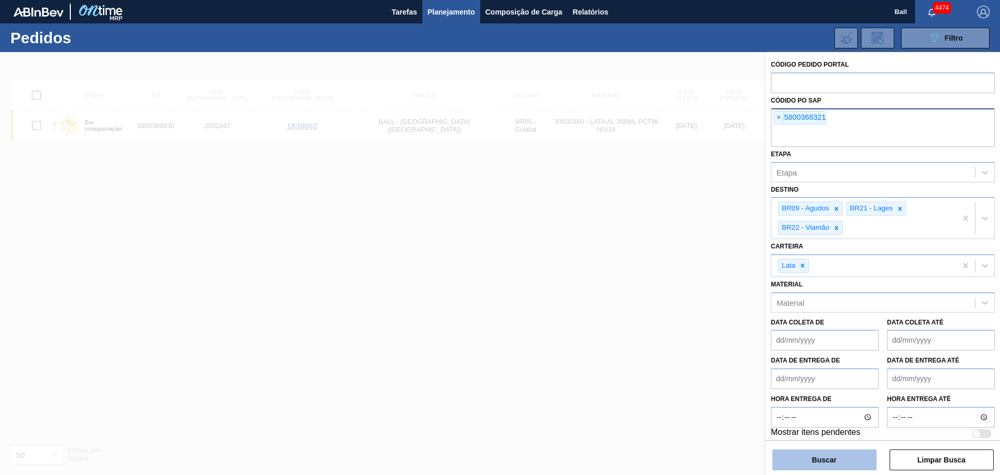
click at [793, 459] on button "Buscar" at bounding box center [824, 459] width 104 height 21
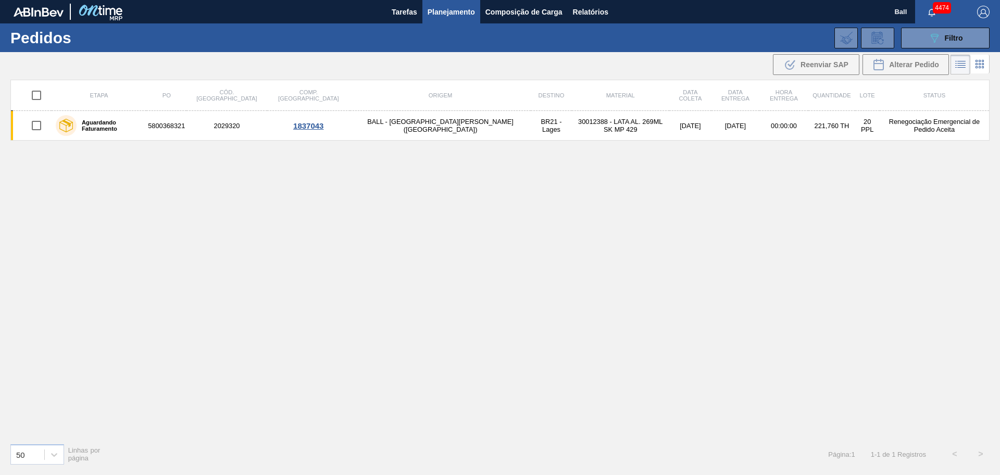
click at [39, 93] on input "checkbox" at bounding box center [37, 95] width 22 height 22
checkbox input "true"
click at [893, 65] on span "Alterar Pedido" at bounding box center [914, 64] width 50 height 8
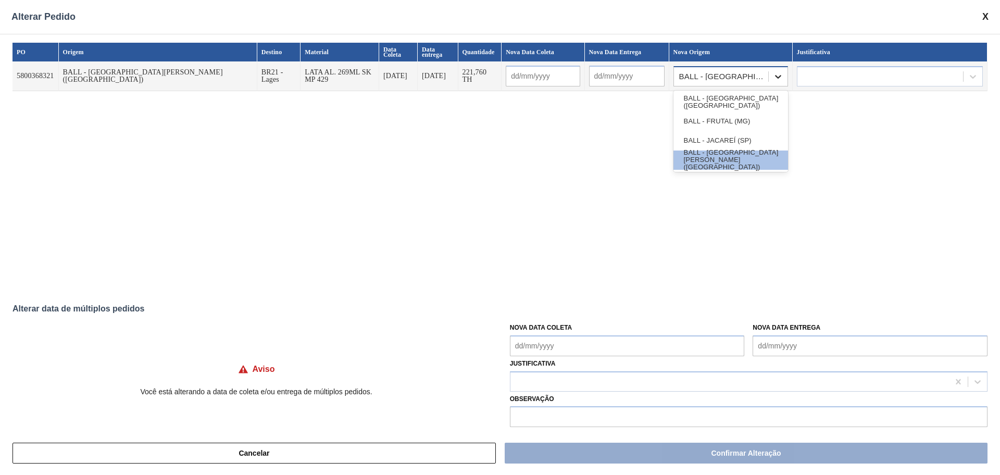
click at [776, 71] on icon at bounding box center [778, 76] width 10 height 10
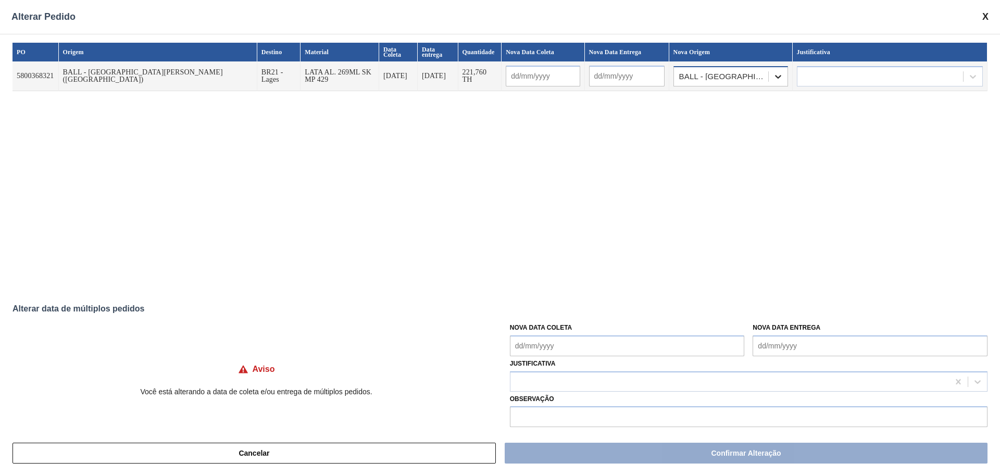
click at [776, 75] on icon at bounding box center [778, 77] width 6 height 4
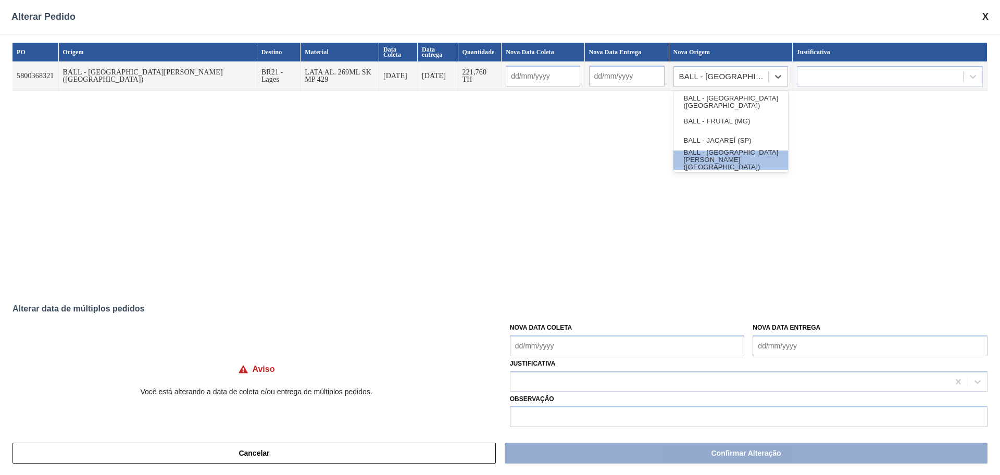
click at [604, 163] on div "PO Origem Destino Material Data Coleta Data entrega Quantidade Nova Data Coleta…" at bounding box center [499, 165] width 975 height 245
click at [777, 71] on icon at bounding box center [778, 76] width 10 height 10
click at [742, 112] on div "BALL - FRUTAL (MG)" at bounding box center [730, 121] width 115 height 19
type input "18/09/2025"
type input "21/09/2025"
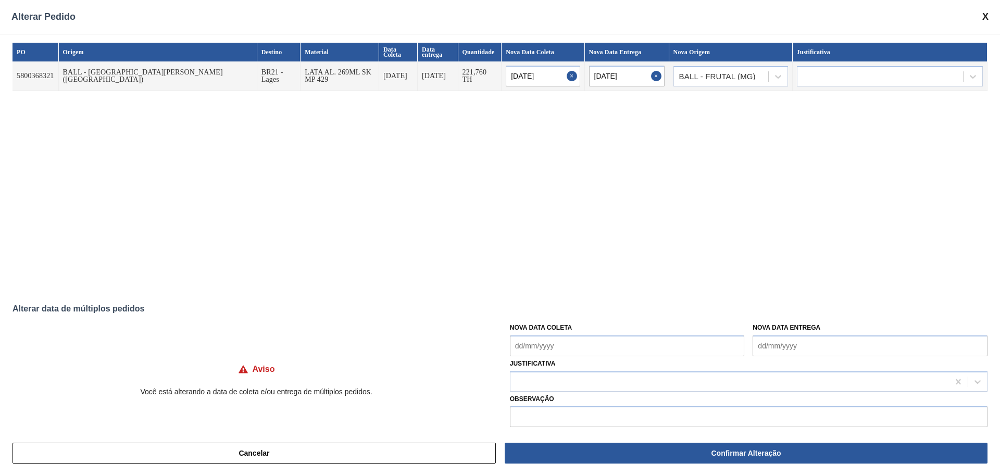
click at [704, 157] on div "PO Origem Destino Material Data Coleta Data entrega Quantidade Nova Data Coleta…" at bounding box center [499, 165] width 975 height 245
click at [777, 75] on icon at bounding box center [778, 77] width 6 height 4
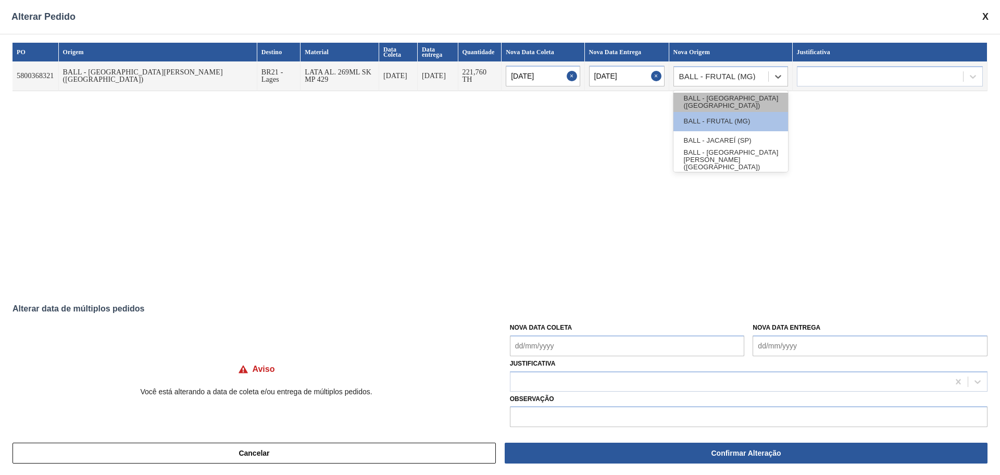
click at [753, 98] on div "BALL - BRASÍLIA (DF)" at bounding box center [730, 102] width 115 height 19
type input "17/09/2025"
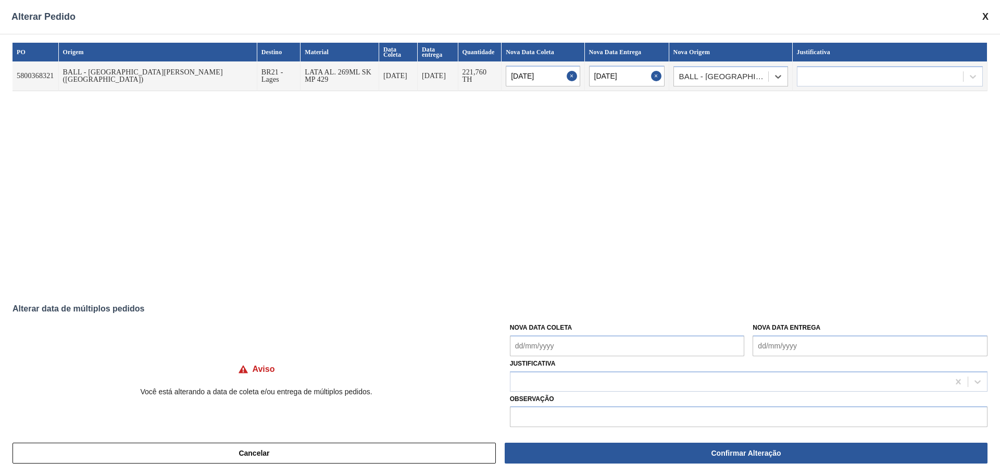
click at [644, 169] on div "PO Origem Destino Material Data Coleta Data entrega Quantidade Nova Data Coleta…" at bounding box center [499, 165] width 975 height 245
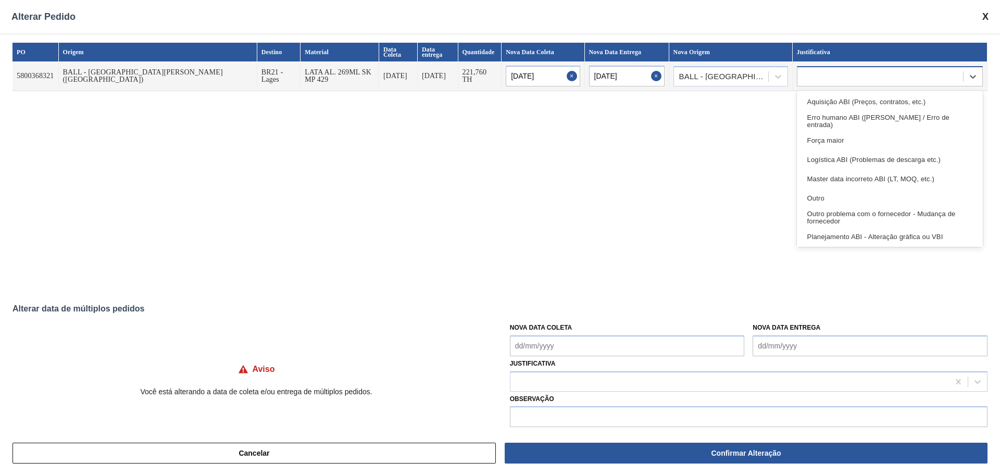
click at [871, 66] on div at bounding box center [890, 76] width 186 height 20
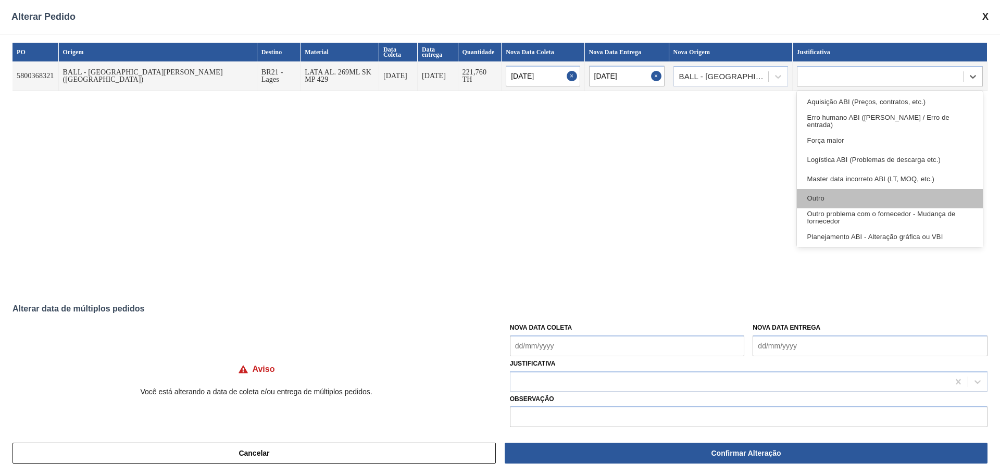
click at [811, 189] on div "Outro" at bounding box center [890, 198] width 186 height 19
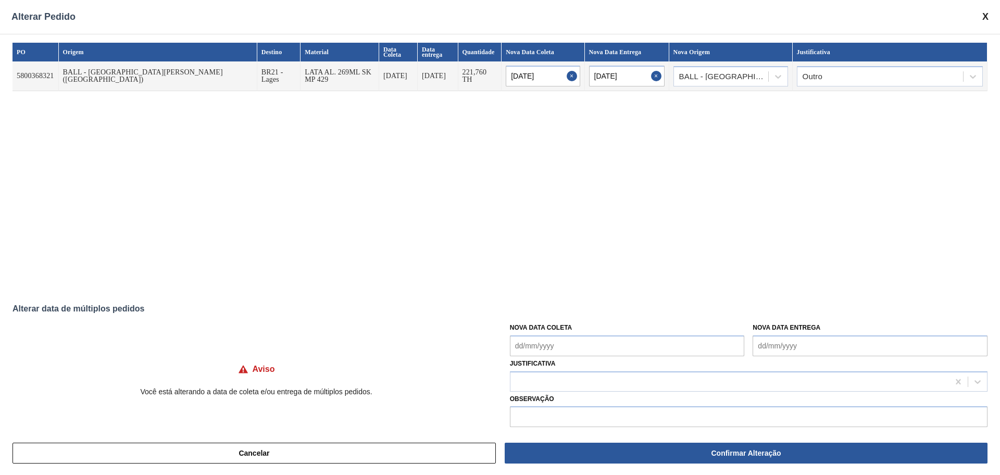
click at [767, 195] on div "PO Origem Destino Material Data Coleta Data entrega Quantidade Nova Data Coleta…" at bounding box center [499, 165] width 975 height 245
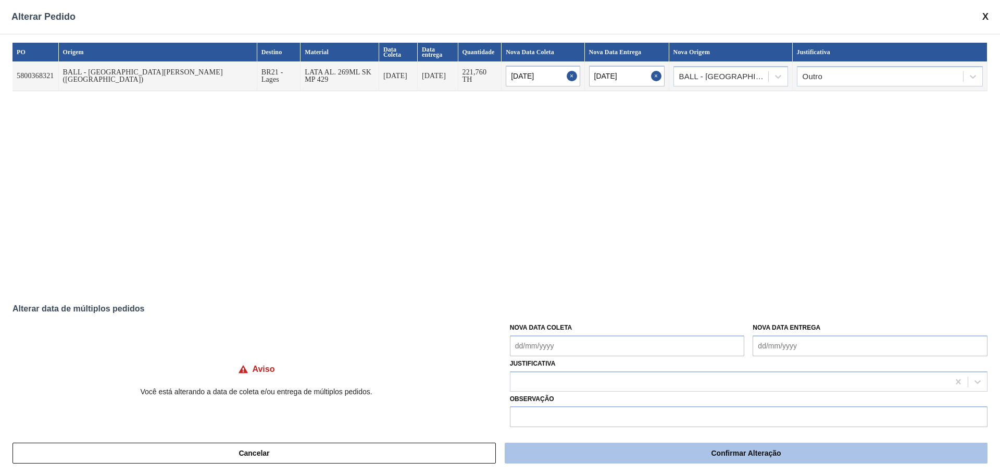
click at [629, 458] on button "Confirmar Alteração" at bounding box center [746, 453] width 483 height 21
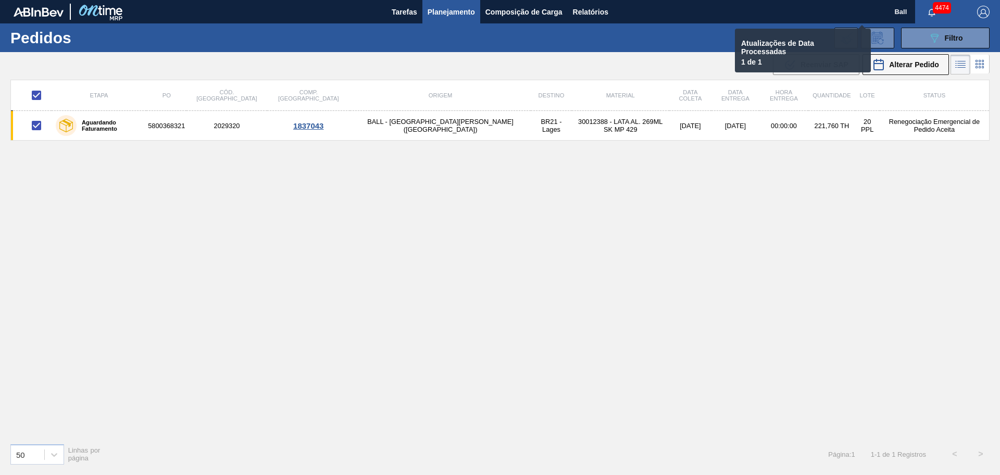
checkbox input "false"
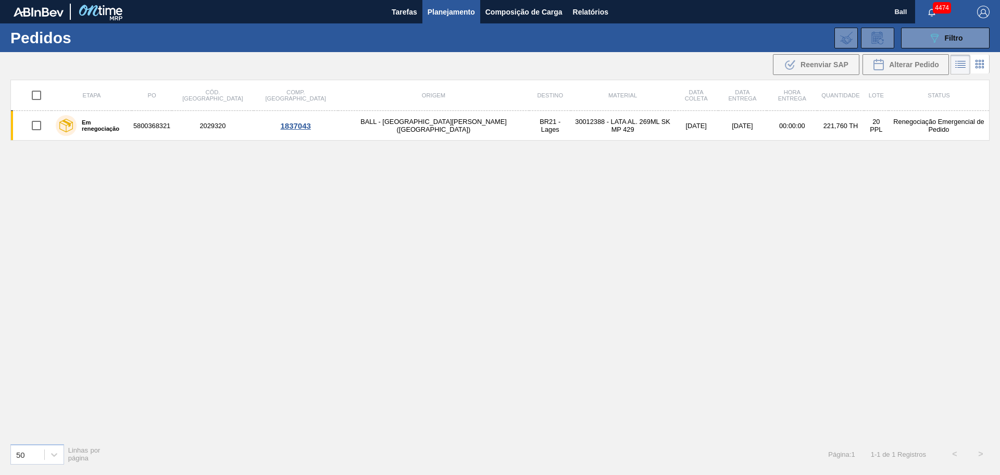
click at [568, 314] on div "Etapa PO Cód. Pedido Comp. Carga Origem Destino Material Data coleta Data entre…" at bounding box center [499, 257] width 979 height 355
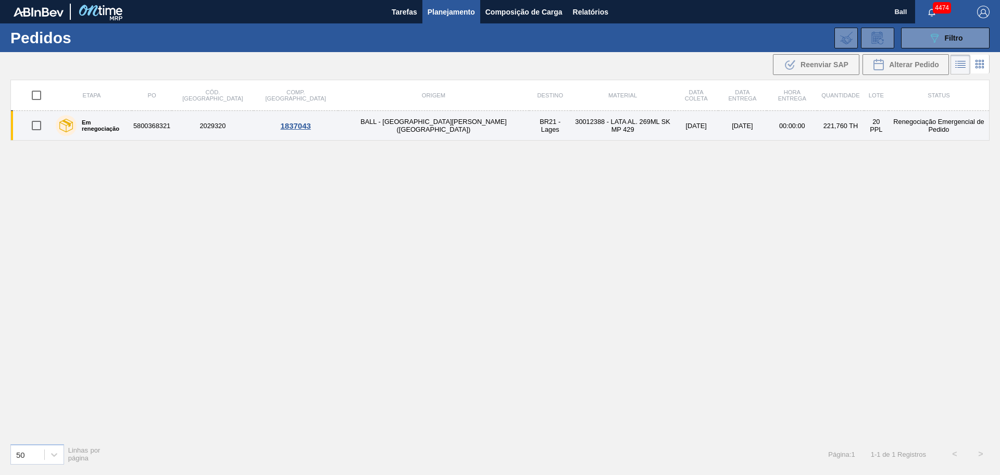
click at [107, 128] on label "Em renegociação" at bounding box center [102, 125] width 51 height 12
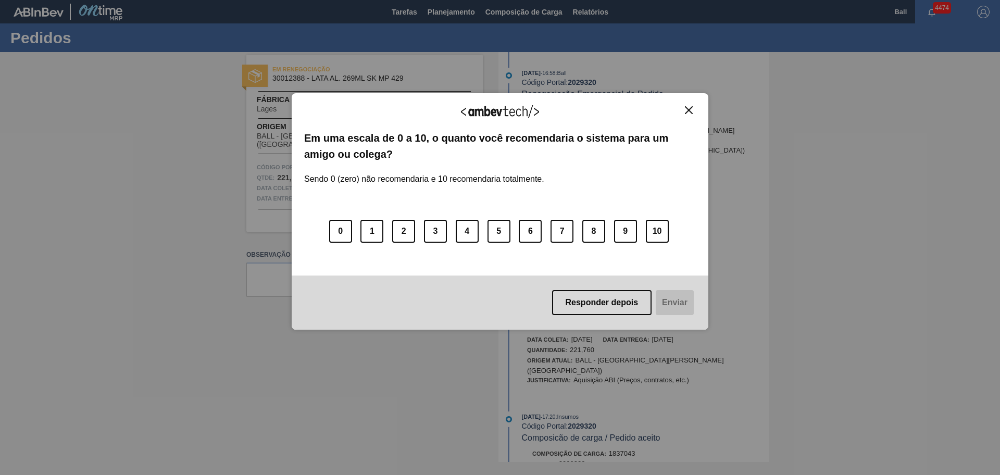
click at [683, 112] on button "Close" at bounding box center [689, 110] width 14 height 9
click at [697, 107] on div "Agradecemos seu feedback! Em uma escala de 0 a 10, o quanto você recomendaria o…" at bounding box center [500, 211] width 417 height 236
click at [694, 109] on button "Close" at bounding box center [689, 110] width 14 height 9
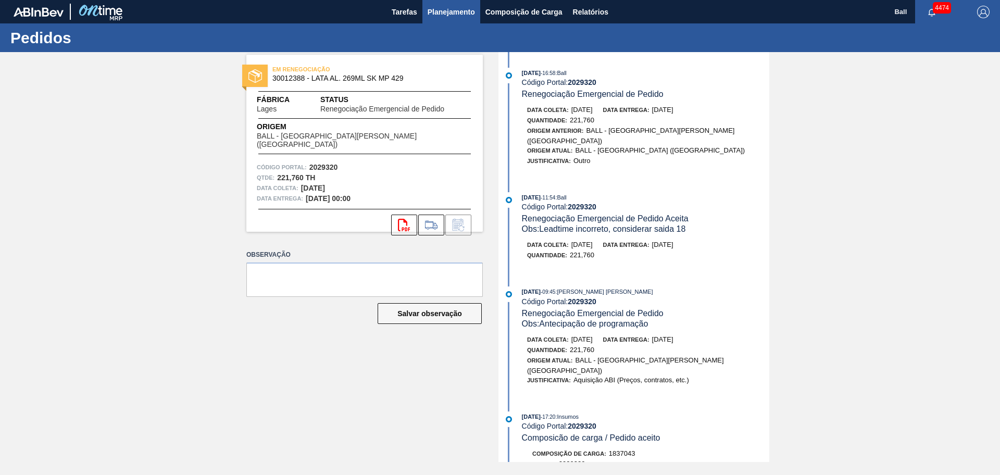
click at [439, 13] on span "Planejamento" at bounding box center [450, 12] width 47 height 12
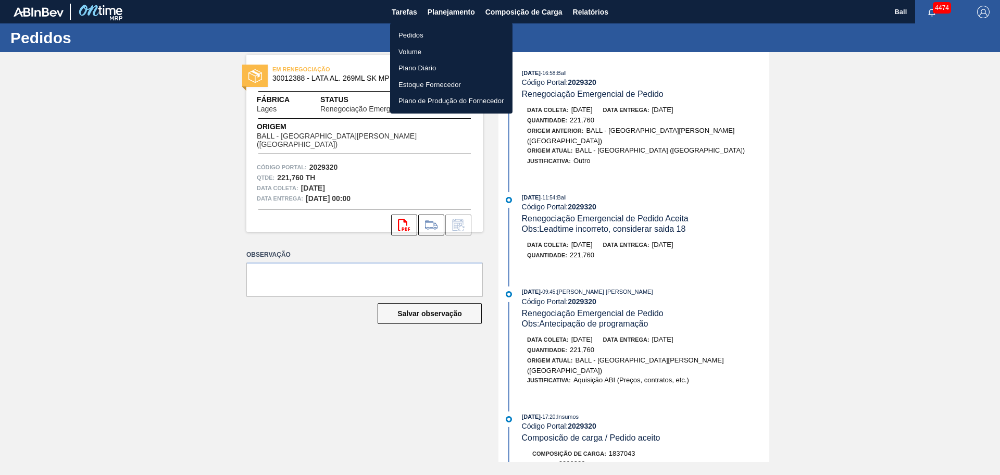
click at [431, 34] on li "Pedidos" at bounding box center [451, 35] width 122 height 17
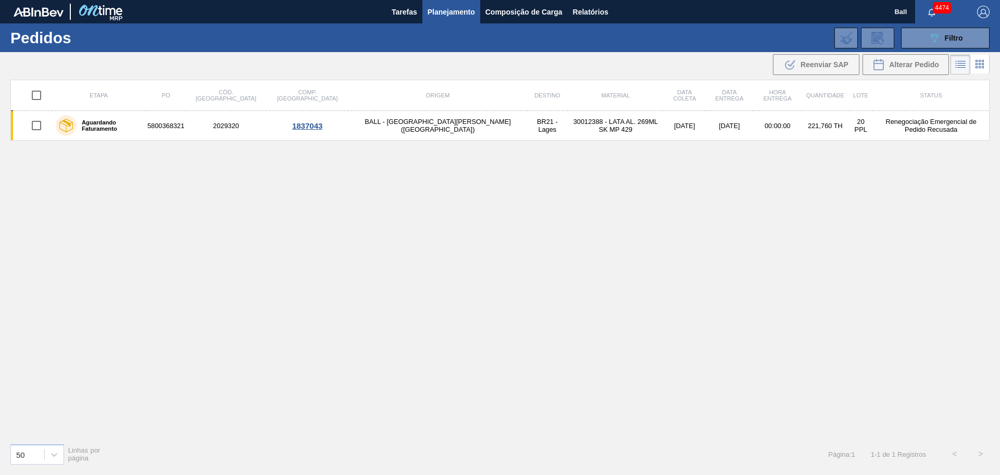
drag, startPoint x: 523, startPoint y: 261, endPoint x: 522, endPoint y: 268, distance: 7.3
click at [523, 262] on div "Etapa PO Cód. Pedido Comp. Carga Origem Destino Material Data coleta Data entre…" at bounding box center [499, 257] width 979 height 355
click at [925, 31] on button "089F7B8B-B2A5-4AFE-B5C0-19BA573D28AC Filtro" at bounding box center [945, 38] width 89 height 21
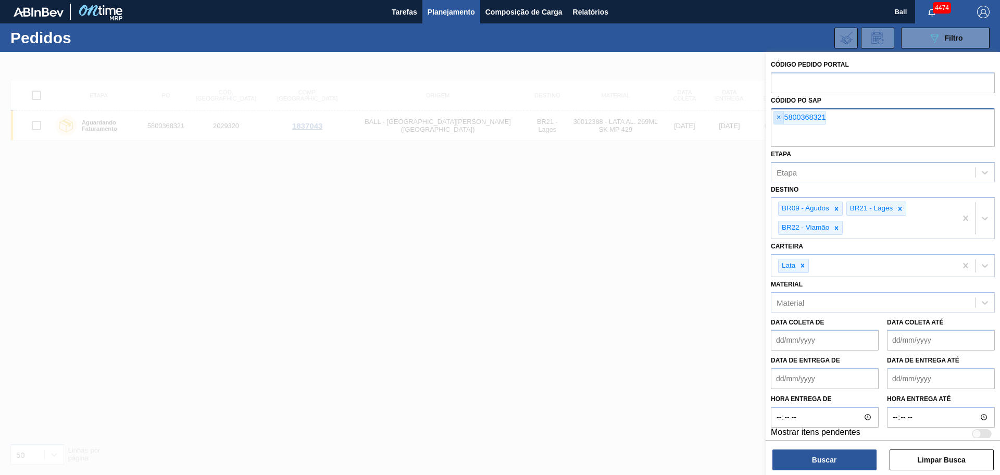
click at [777, 120] on span "×" at bounding box center [779, 117] width 10 height 12
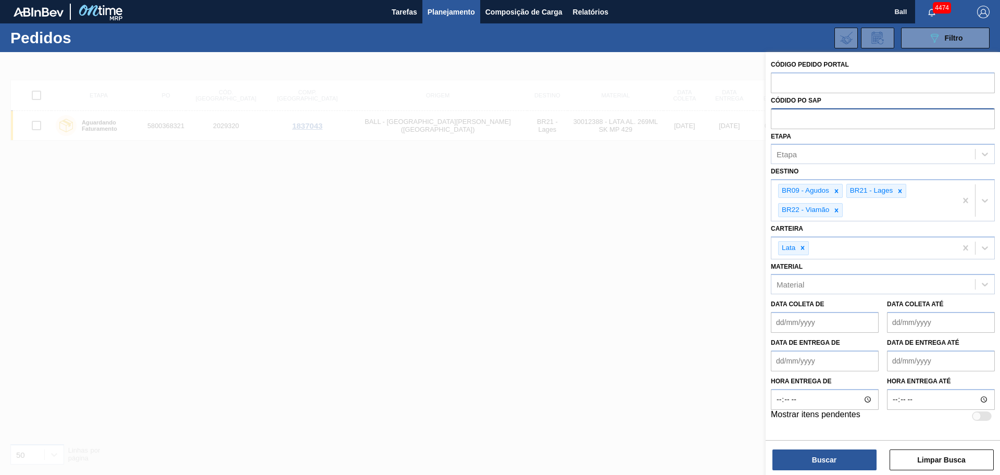
paste input "5800369930"
type input "5800369930"
click at [815, 458] on button "Buscar" at bounding box center [824, 459] width 104 height 21
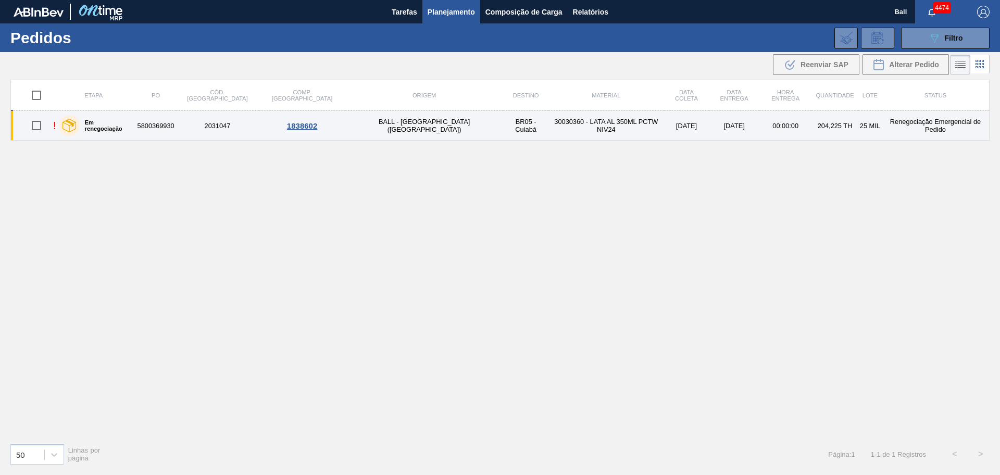
click at [165, 128] on td "5800369930" at bounding box center [156, 126] width 40 height 30
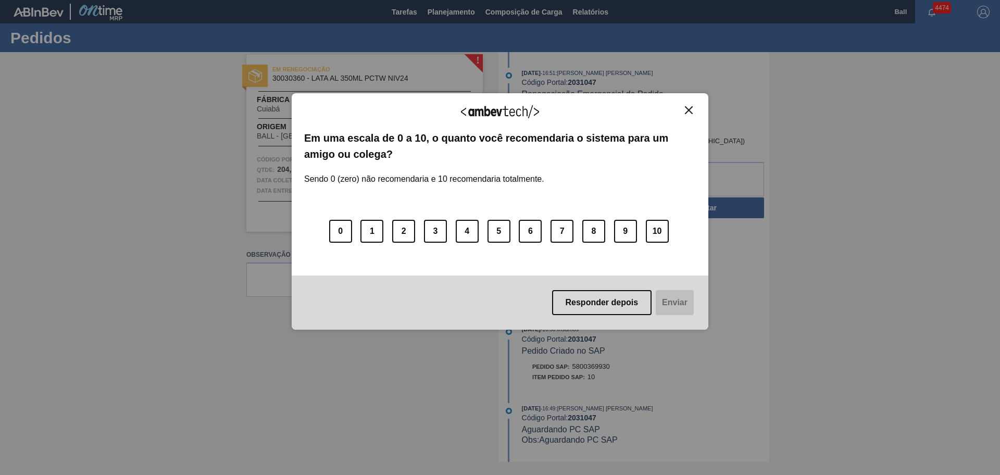
click at [687, 112] on img "Close" at bounding box center [689, 110] width 8 height 8
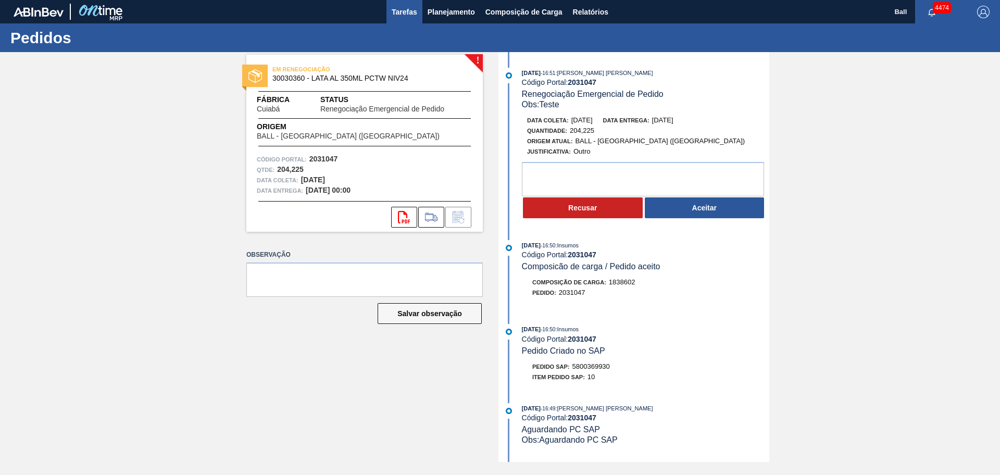
click at [409, 22] on button "Tarefas" at bounding box center [404, 11] width 36 height 23
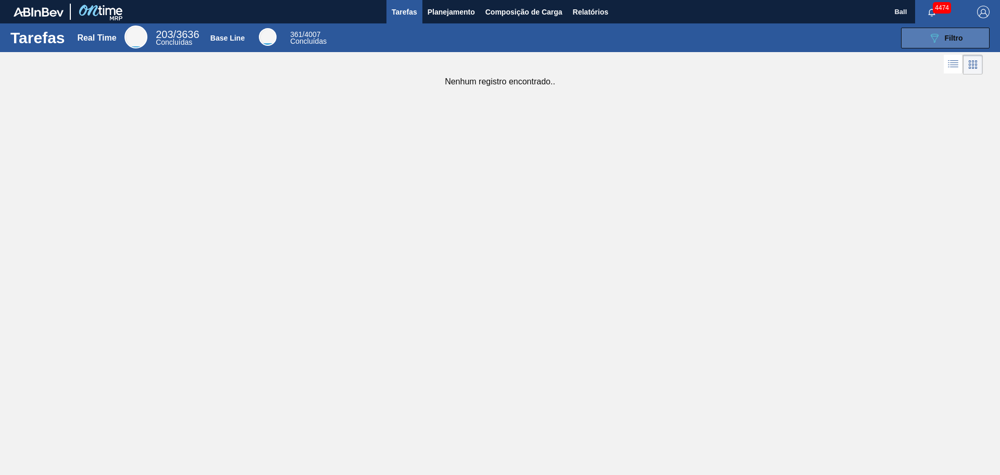
click at [973, 39] on button "089F7B8B-B2A5-4AFE-B5C0-19BA573D28AC Filtro" at bounding box center [945, 38] width 89 height 21
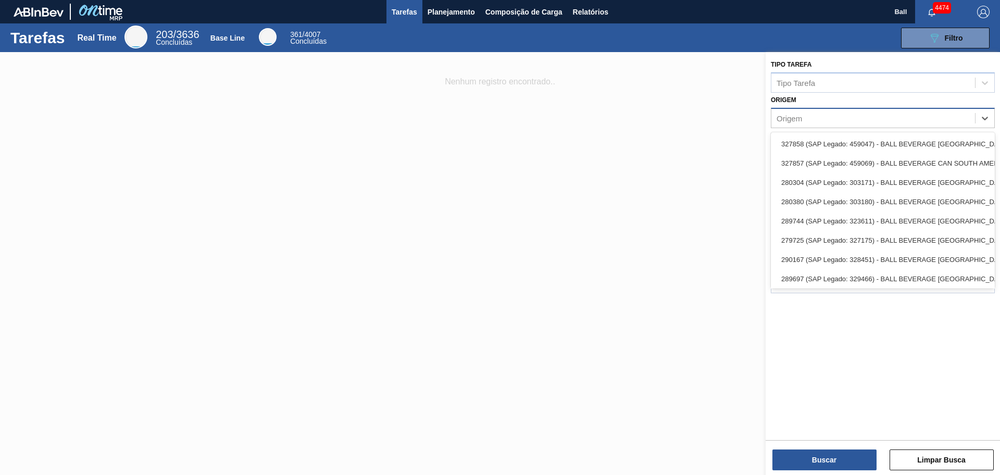
click at [794, 115] on div "Origem" at bounding box center [789, 118] width 26 height 9
paste input "5800369930"
type input "5800369930"
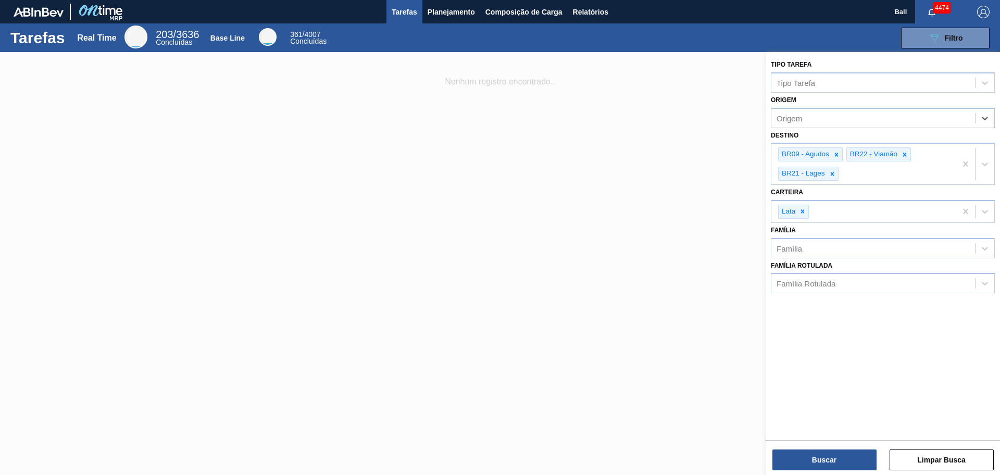
drag, startPoint x: 811, startPoint y: 114, endPoint x: 736, endPoint y: 112, distance: 75.0
click at [765, 113] on div "089F7B8B-B2A5-4AFE-B5C0-19BA573D28AC Created with sketchtool. Tipo Tarefa Tipo …" at bounding box center [882, 289] width 234 height 475
click at [706, 110] on div at bounding box center [500, 289] width 1000 height 475
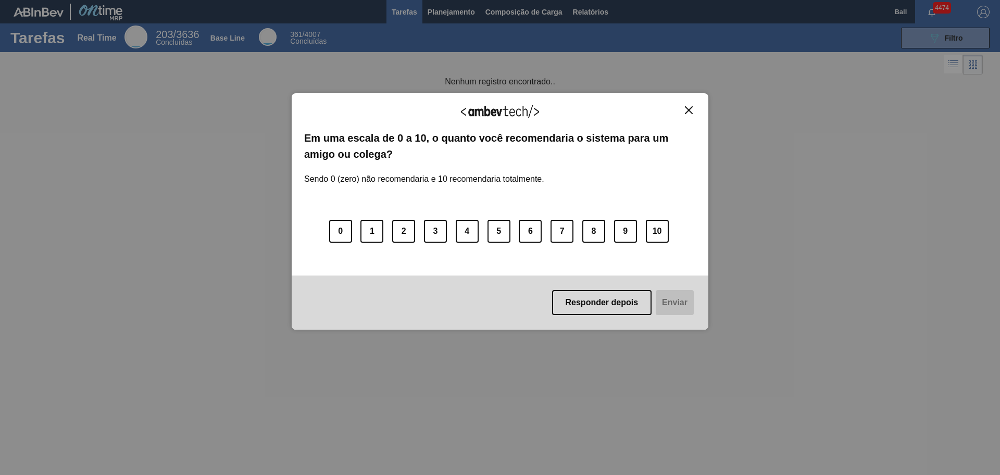
click at [693, 106] on button "Close" at bounding box center [689, 110] width 14 height 9
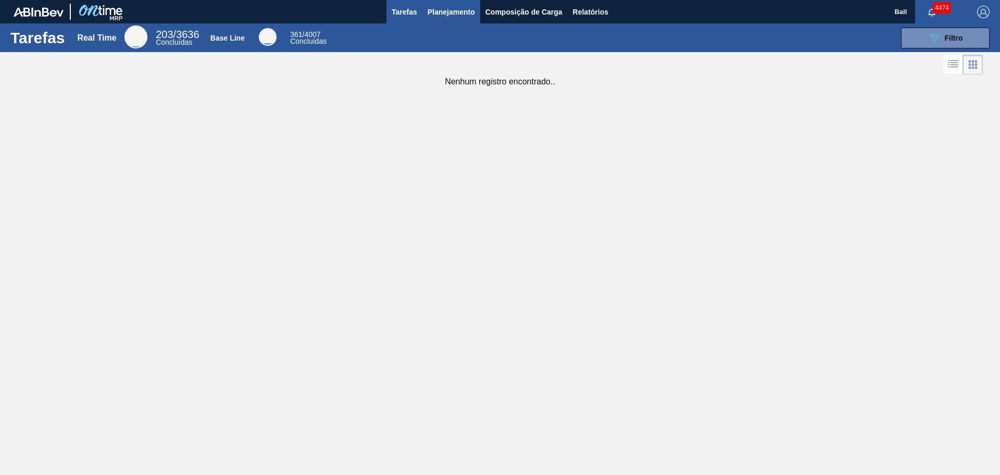
click at [444, 12] on span "Planejamento" at bounding box center [450, 12] width 47 height 12
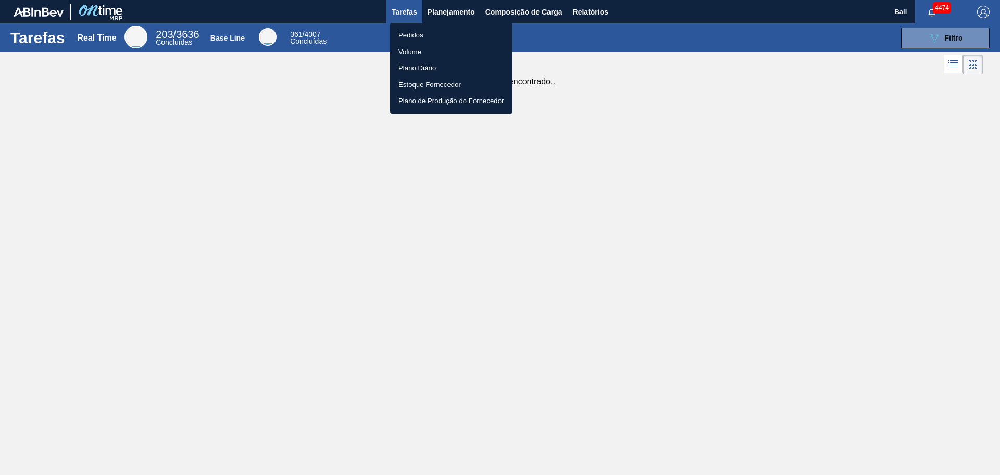
click at [411, 13] on div at bounding box center [500, 237] width 1000 height 475
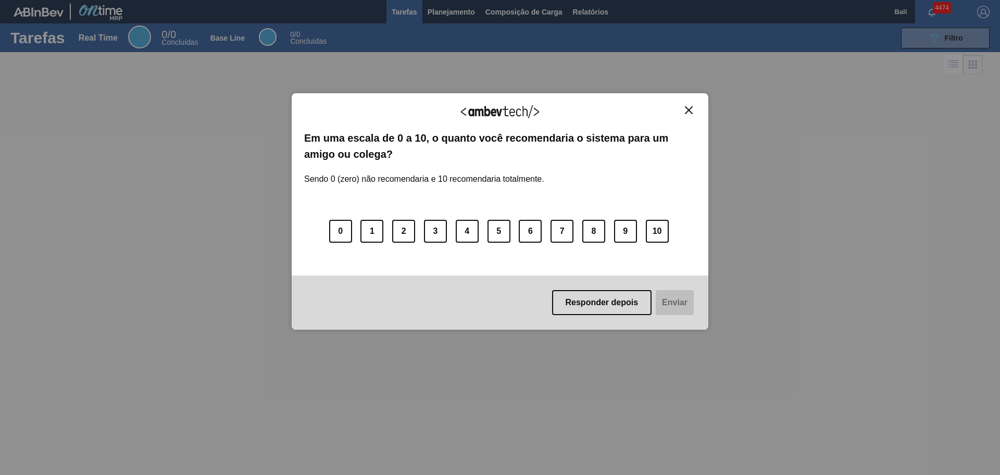
click at [680, 106] on div "Agradecemos seu feedback!" at bounding box center [500, 118] width 392 height 24
click at [686, 115] on div "Agradecemos seu feedback!" at bounding box center [500, 118] width 392 height 24
click at [689, 110] on img "Close" at bounding box center [689, 110] width 8 height 8
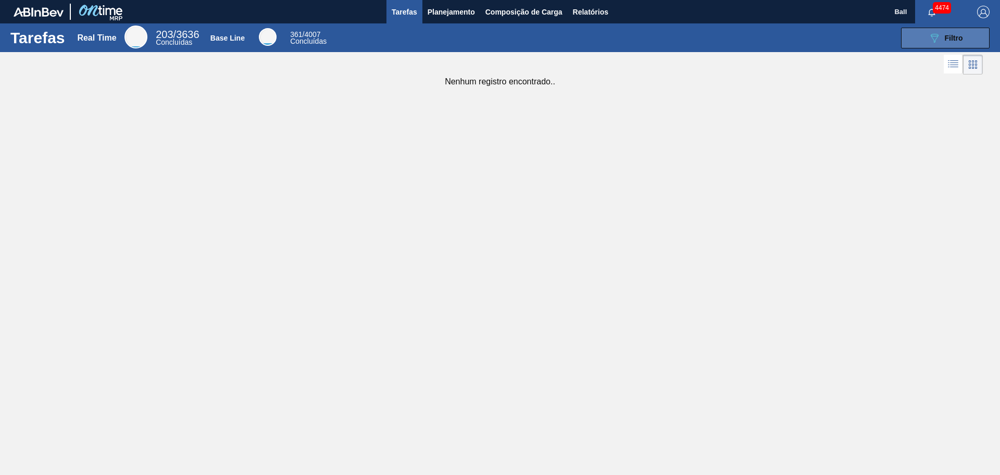
click at [932, 43] on icon "089F7B8B-B2A5-4AFE-B5C0-19BA573D28AC" at bounding box center [934, 38] width 12 height 12
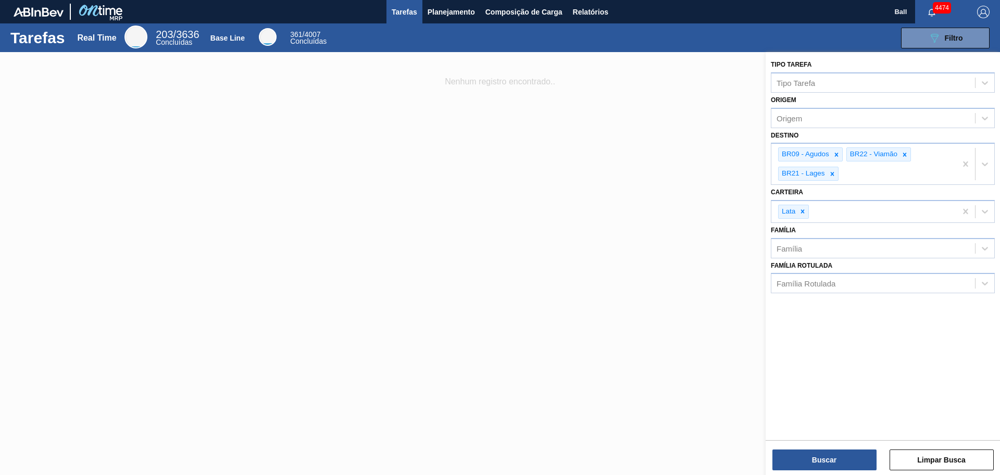
click at [693, 243] on div at bounding box center [500, 289] width 1000 height 475
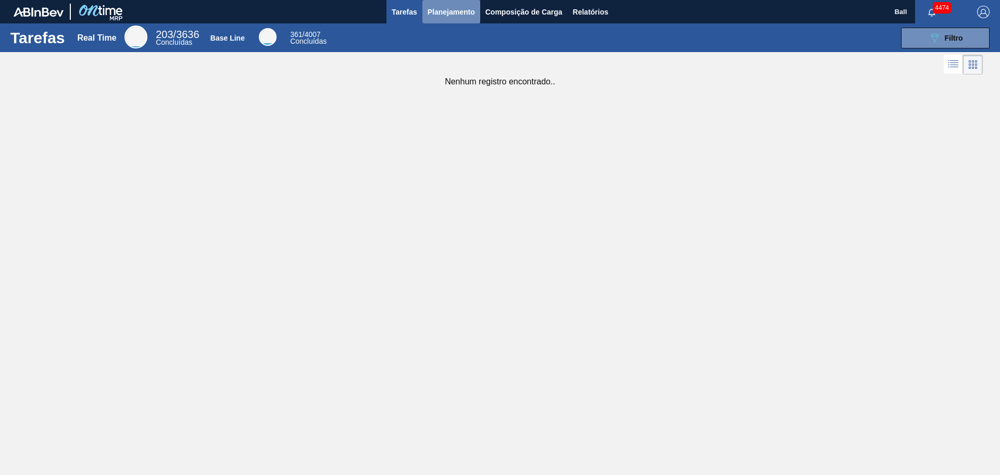
click at [464, 7] on span "Planejamento" at bounding box center [450, 12] width 47 height 12
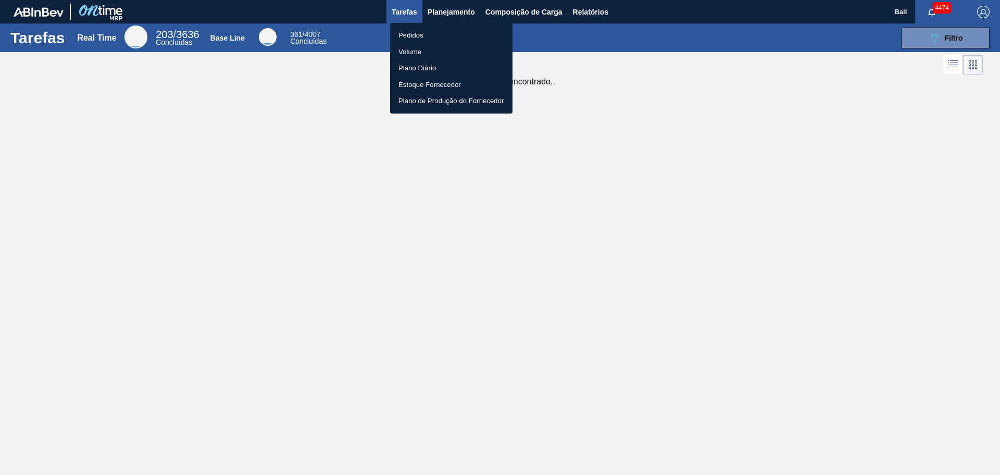
click at [449, 31] on li "Pedidos" at bounding box center [451, 35] width 122 height 17
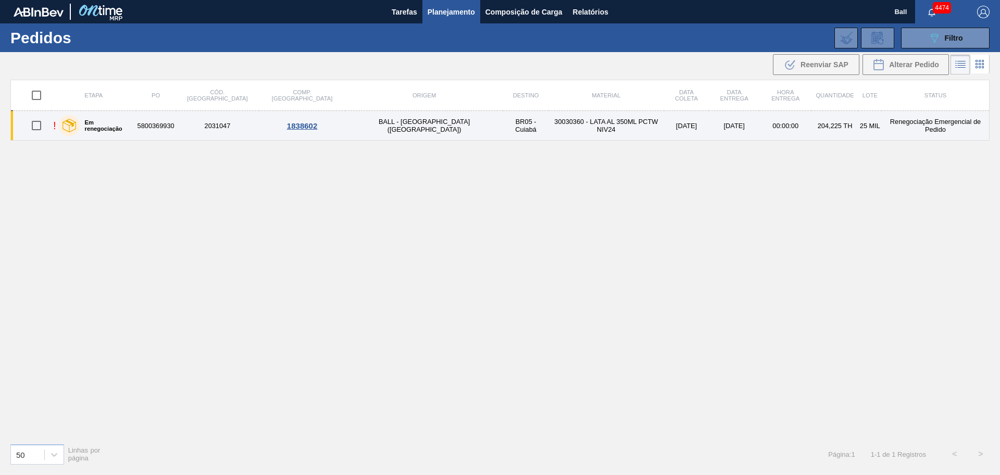
click at [117, 129] on div "Em renegociação" at bounding box center [95, 125] width 78 height 26
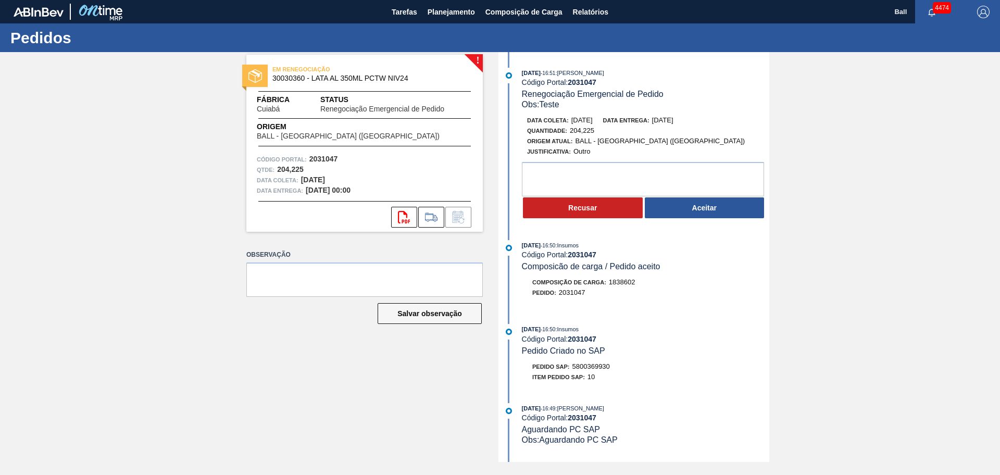
click at [267, 308] on div "Salvar observação" at bounding box center [364, 313] width 236 height 23
click at [409, 15] on span "Tarefas" at bounding box center [405, 12] width 26 height 12
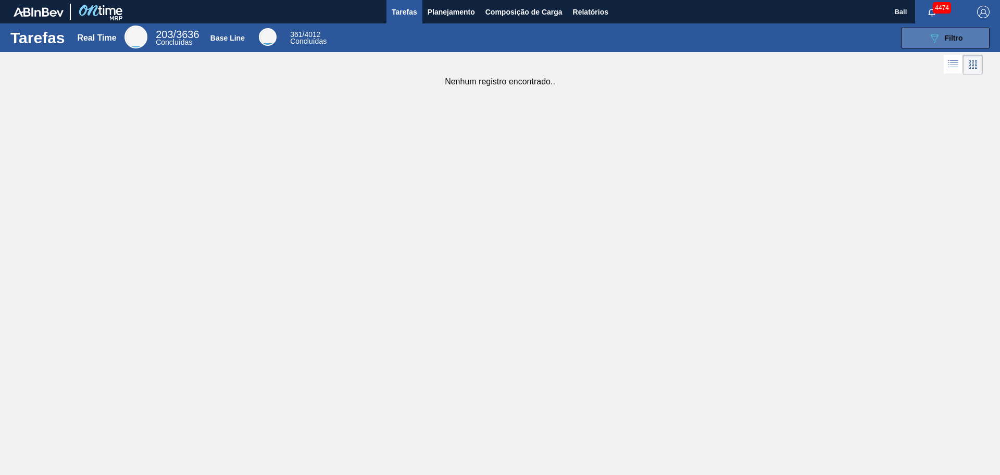
click at [909, 41] on button "089F7B8B-B2A5-4AFE-B5C0-19BA573D28AC Filtro" at bounding box center [945, 38] width 89 height 21
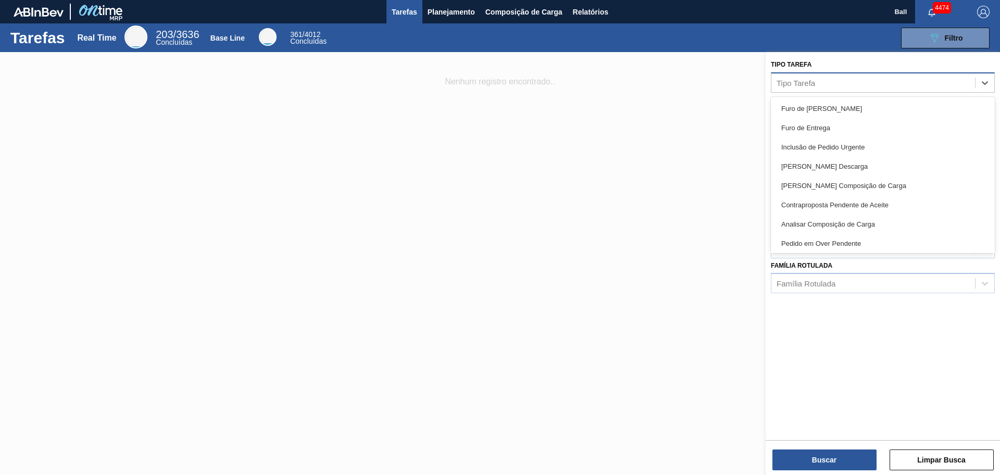
click at [814, 84] on div "Tipo Tarefa" at bounding box center [795, 82] width 39 height 9
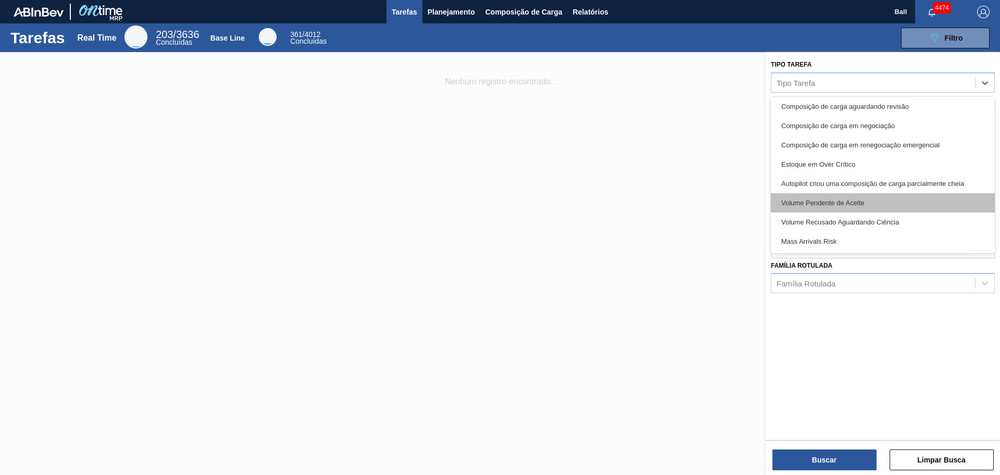
scroll to position [226, 0]
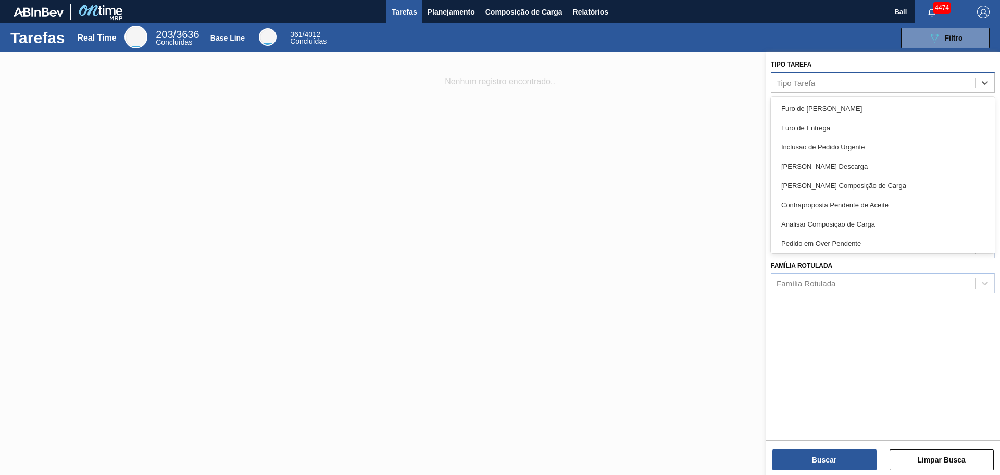
click at [909, 85] on div "Tipo Tarefa" at bounding box center [873, 82] width 204 height 15
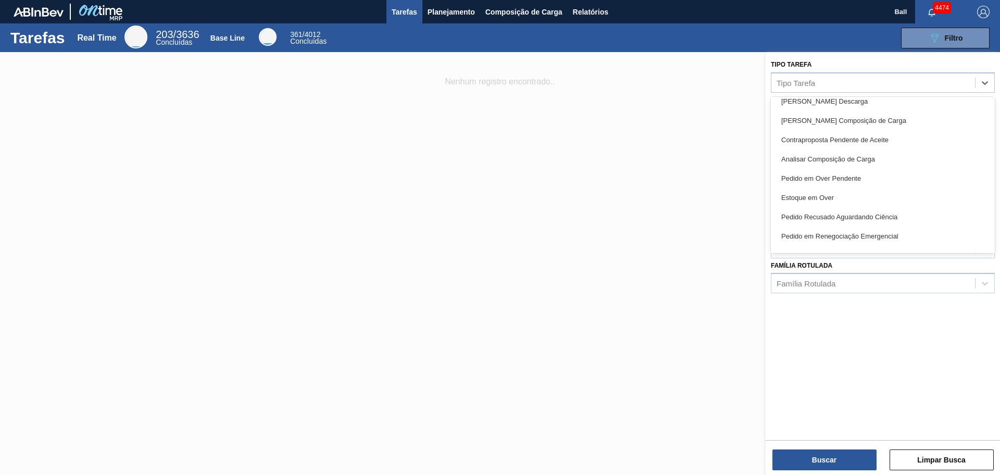
click at [584, 150] on div at bounding box center [500, 289] width 1000 height 475
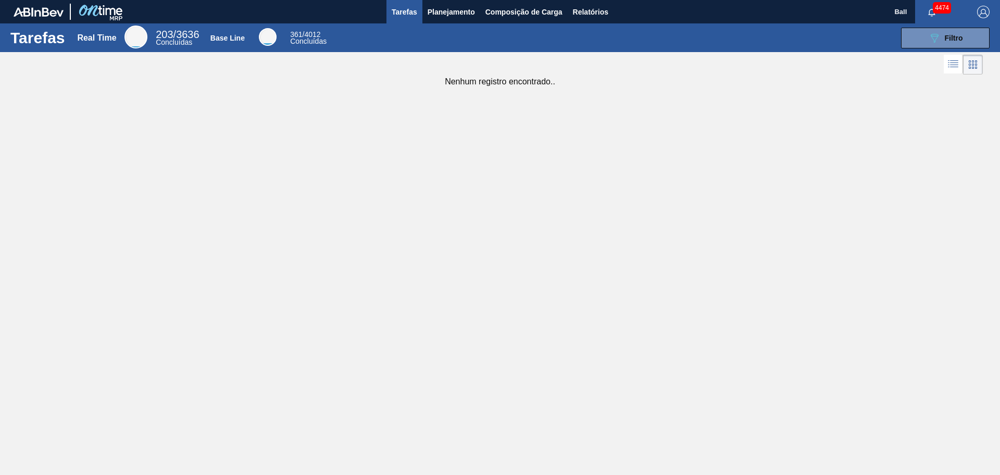
drag, startPoint x: 537, startPoint y: 93, endPoint x: 528, endPoint y: 92, distance: 8.9
click at [535, 93] on div "Tarefas Real Time 203 / 3636 Concluídas Base Line 361 / 4012 Concluídas 089F7B8…" at bounding box center [500, 225] width 1000 height 405
drag, startPoint x: 528, startPoint y: 92, endPoint x: 457, endPoint y: 92, distance: 70.8
click at [514, 94] on div "Tarefas Real Time 203 / 3636 Concluídas Base Line 361 / 4012 Concluídas 089F7B8…" at bounding box center [500, 225] width 1000 height 405
click at [447, 13] on span "Planejamento" at bounding box center [450, 12] width 47 height 12
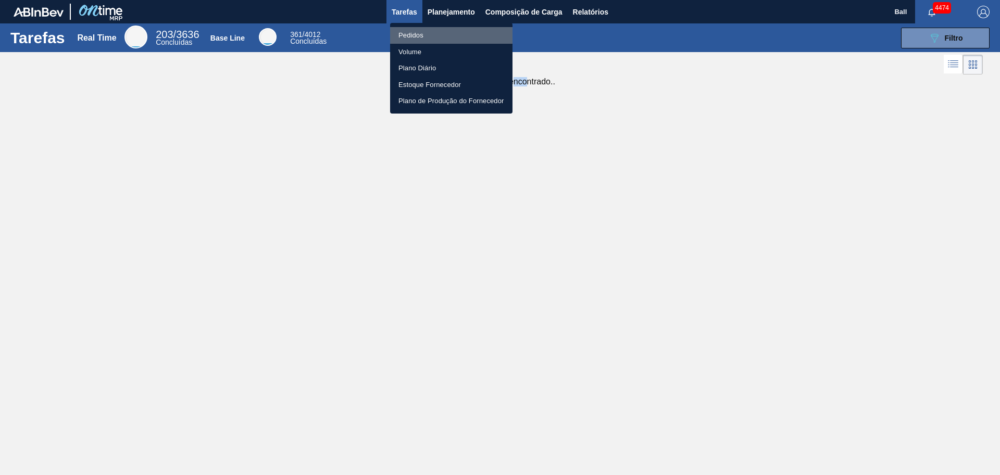
click at [438, 35] on li "Pedidos" at bounding box center [451, 35] width 122 height 17
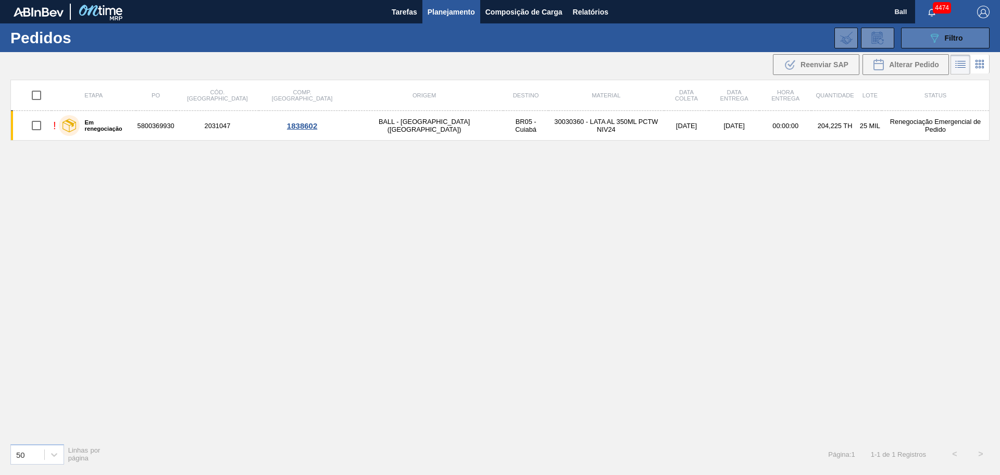
click at [936, 45] on button "089F7B8B-B2A5-4AFE-B5C0-19BA573D28AC Filtro" at bounding box center [945, 38] width 89 height 21
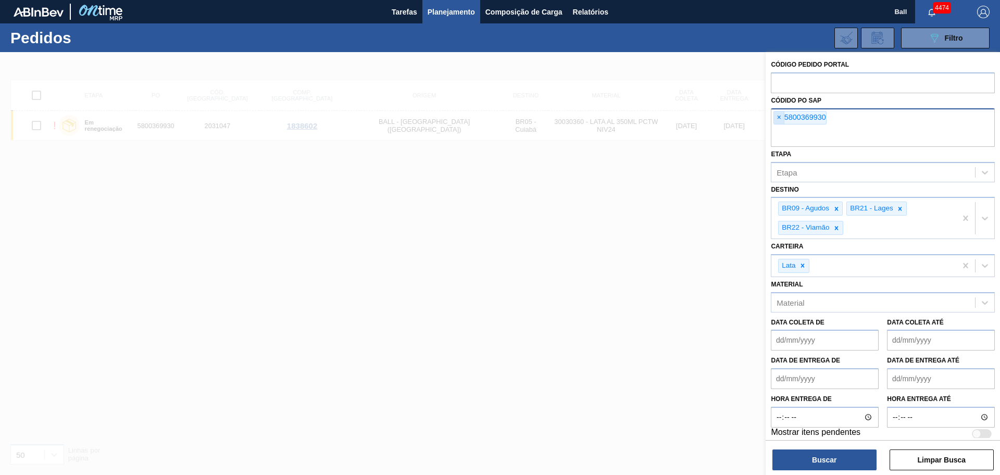
click at [780, 114] on span "×" at bounding box center [779, 117] width 10 height 12
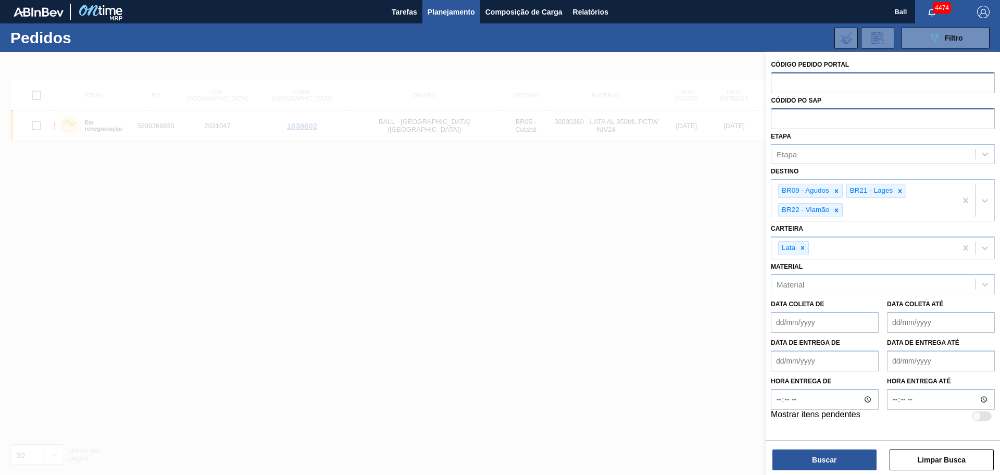
click at [795, 78] on input "text" at bounding box center [883, 82] width 224 height 20
click at [816, 82] on input "text" at bounding box center [883, 82] width 224 height 20
click at [797, 112] on input "text" at bounding box center [883, 118] width 224 height 20
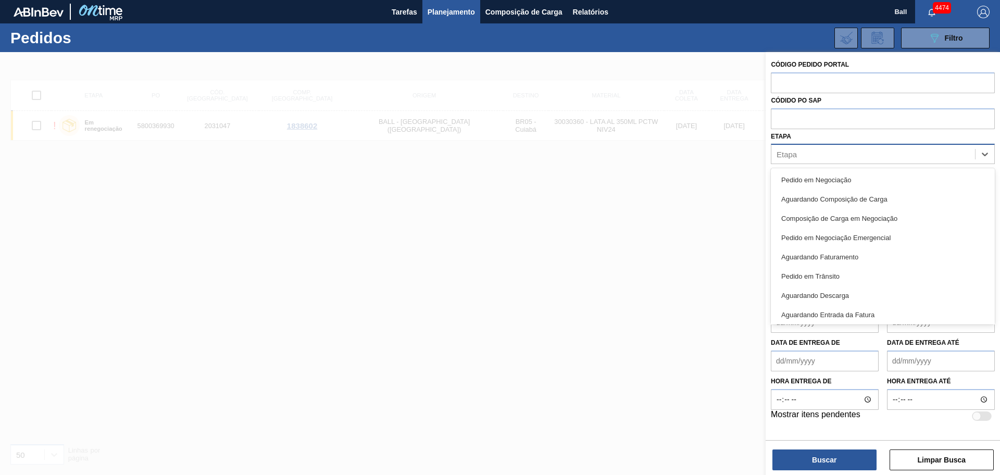
click at [801, 153] on div "Etapa" at bounding box center [873, 154] width 204 height 15
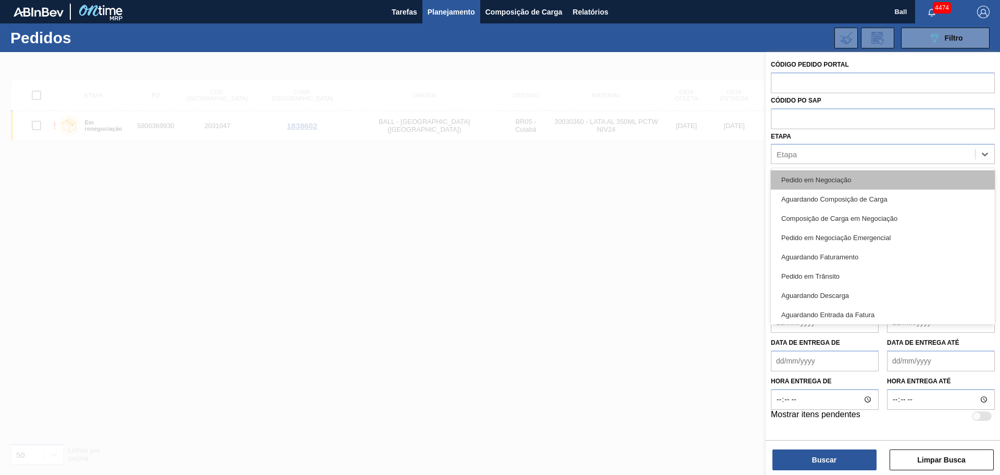
click at [813, 179] on div "Pedido em Negociação" at bounding box center [883, 179] width 224 height 19
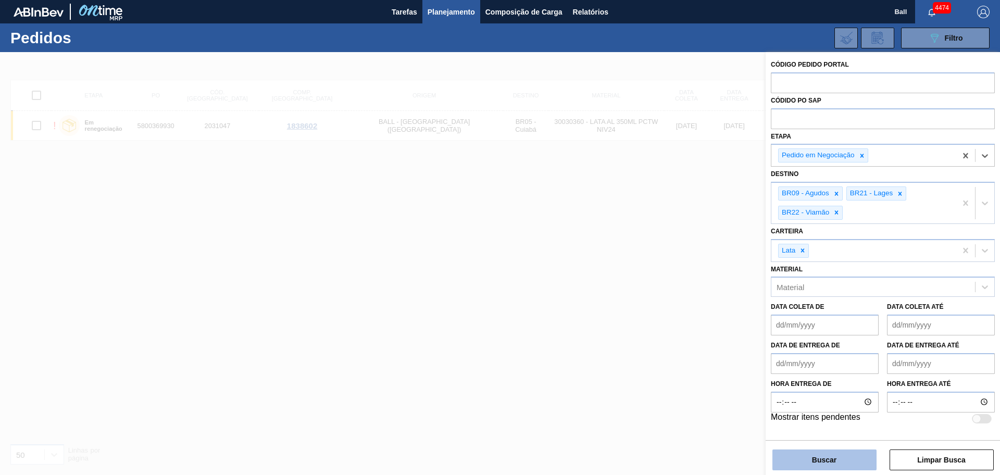
click at [810, 456] on button "Buscar" at bounding box center [824, 459] width 104 height 21
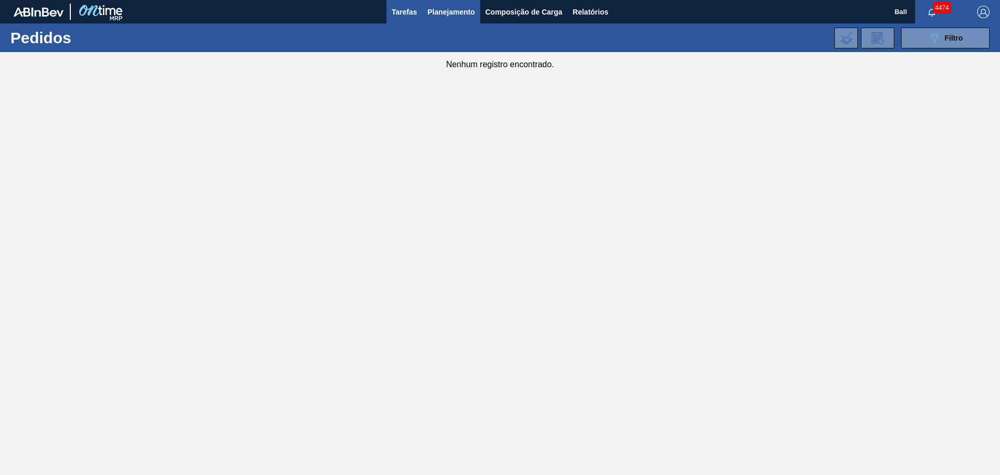
click at [392, 17] on span "Tarefas" at bounding box center [405, 12] width 26 height 12
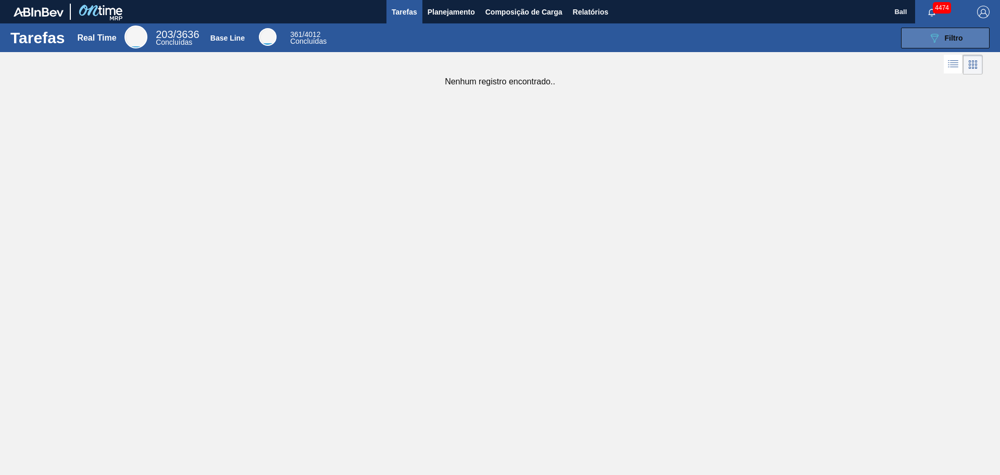
click at [937, 33] on icon "089F7B8B-B2A5-4AFE-B5C0-19BA573D28AC" at bounding box center [934, 38] width 12 height 12
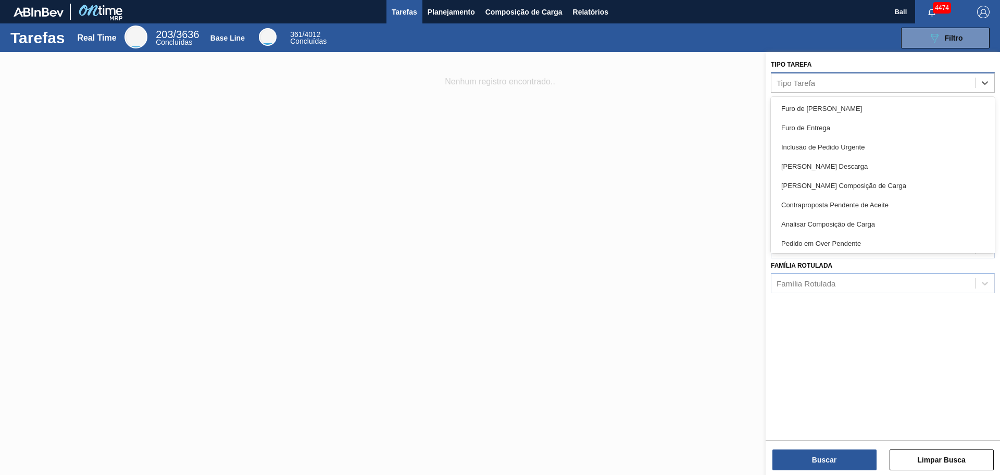
click at [835, 83] on div "Tipo Tarefa" at bounding box center [873, 82] width 204 height 15
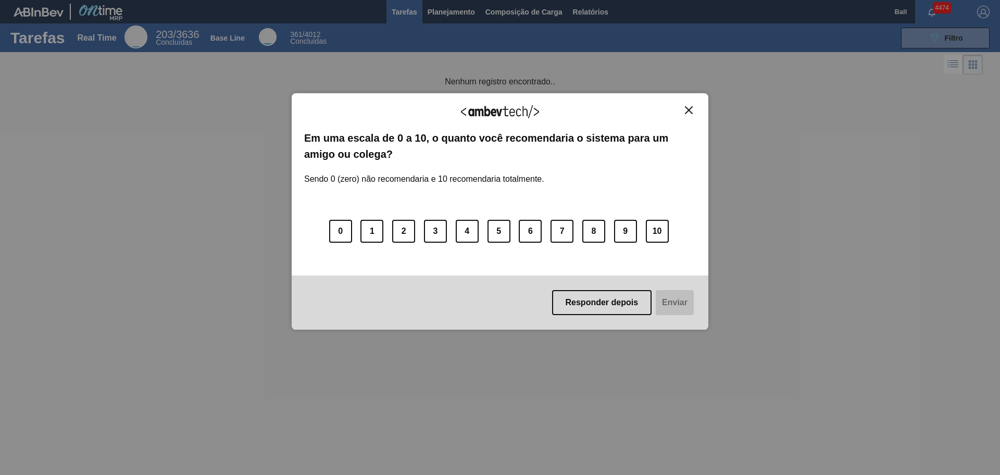
click at [688, 106] on button "Close" at bounding box center [689, 110] width 14 height 9
